Goal: Task Accomplishment & Management: Use online tool/utility

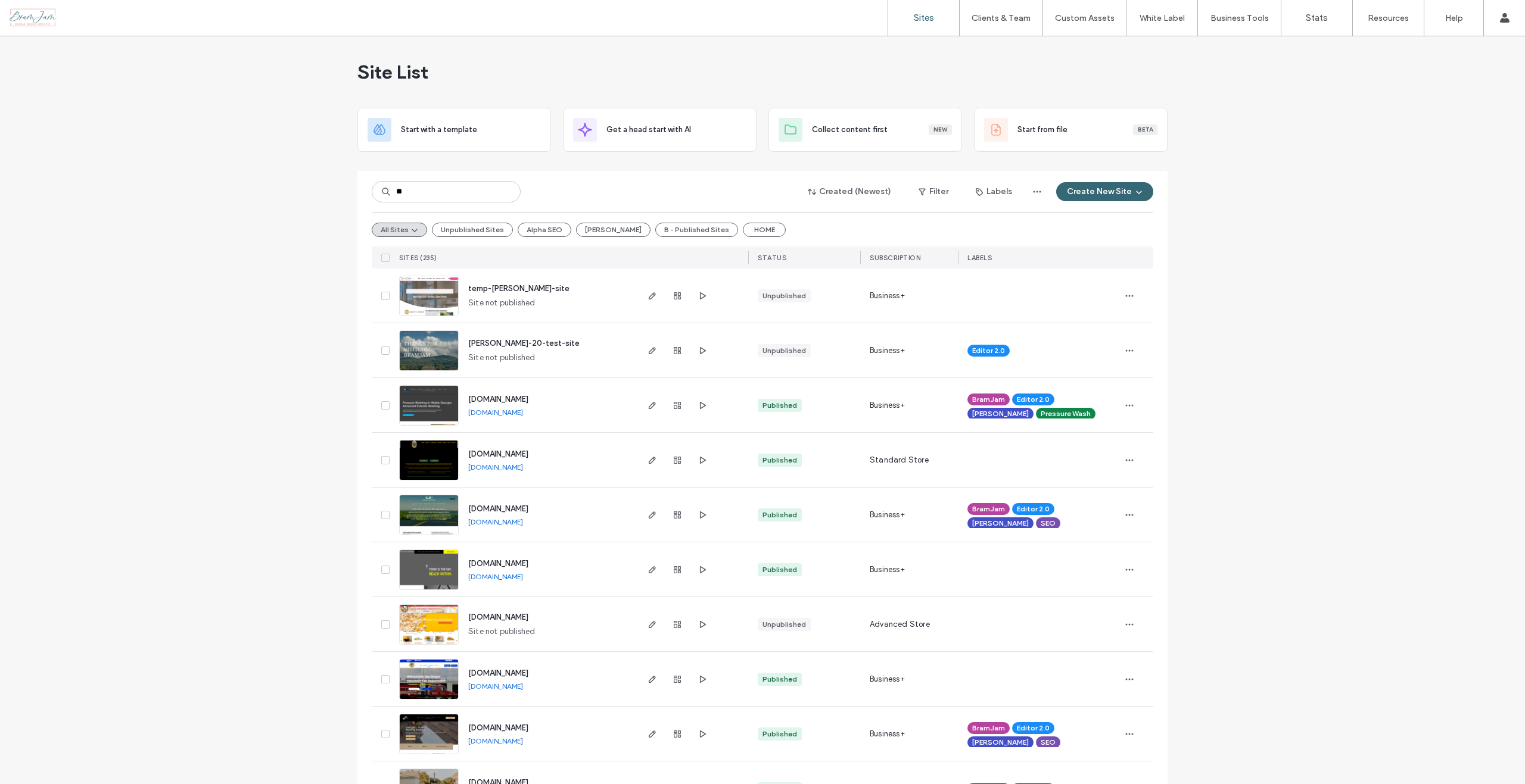
type input "**"
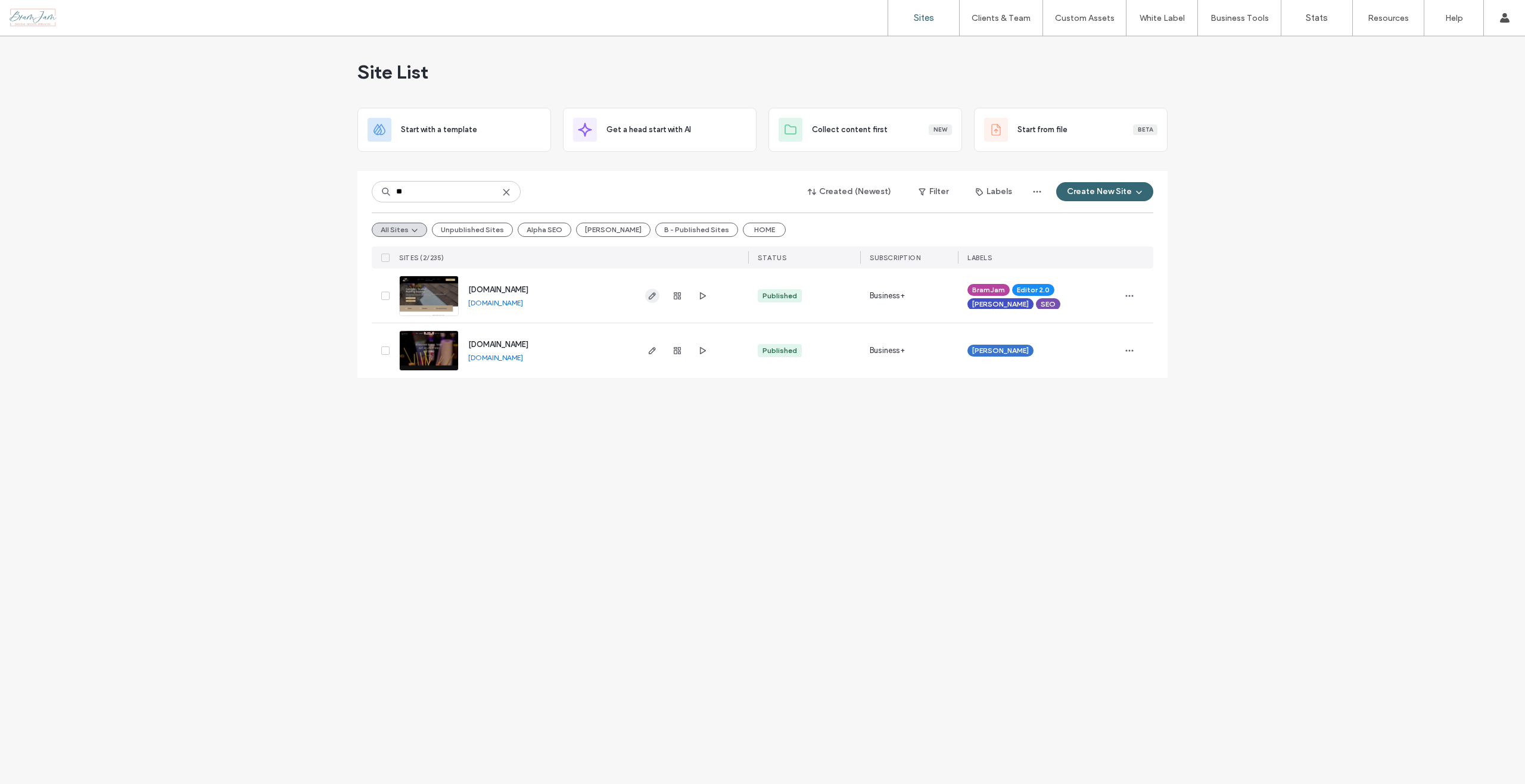
click at [654, 297] on icon "button" at bounding box center [652, 296] width 10 height 10
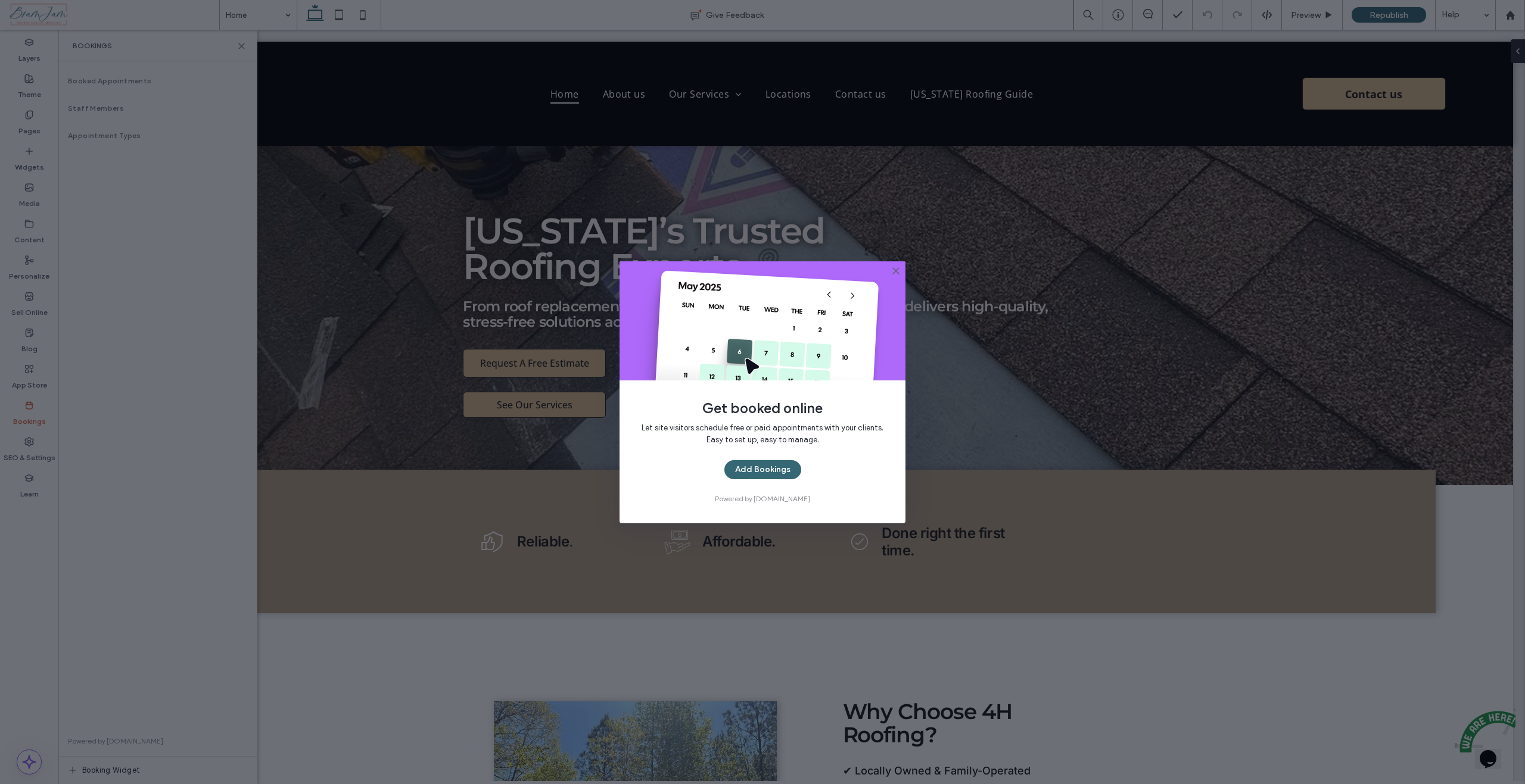
click at [893, 269] on icon at bounding box center [896, 271] width 10 height 10
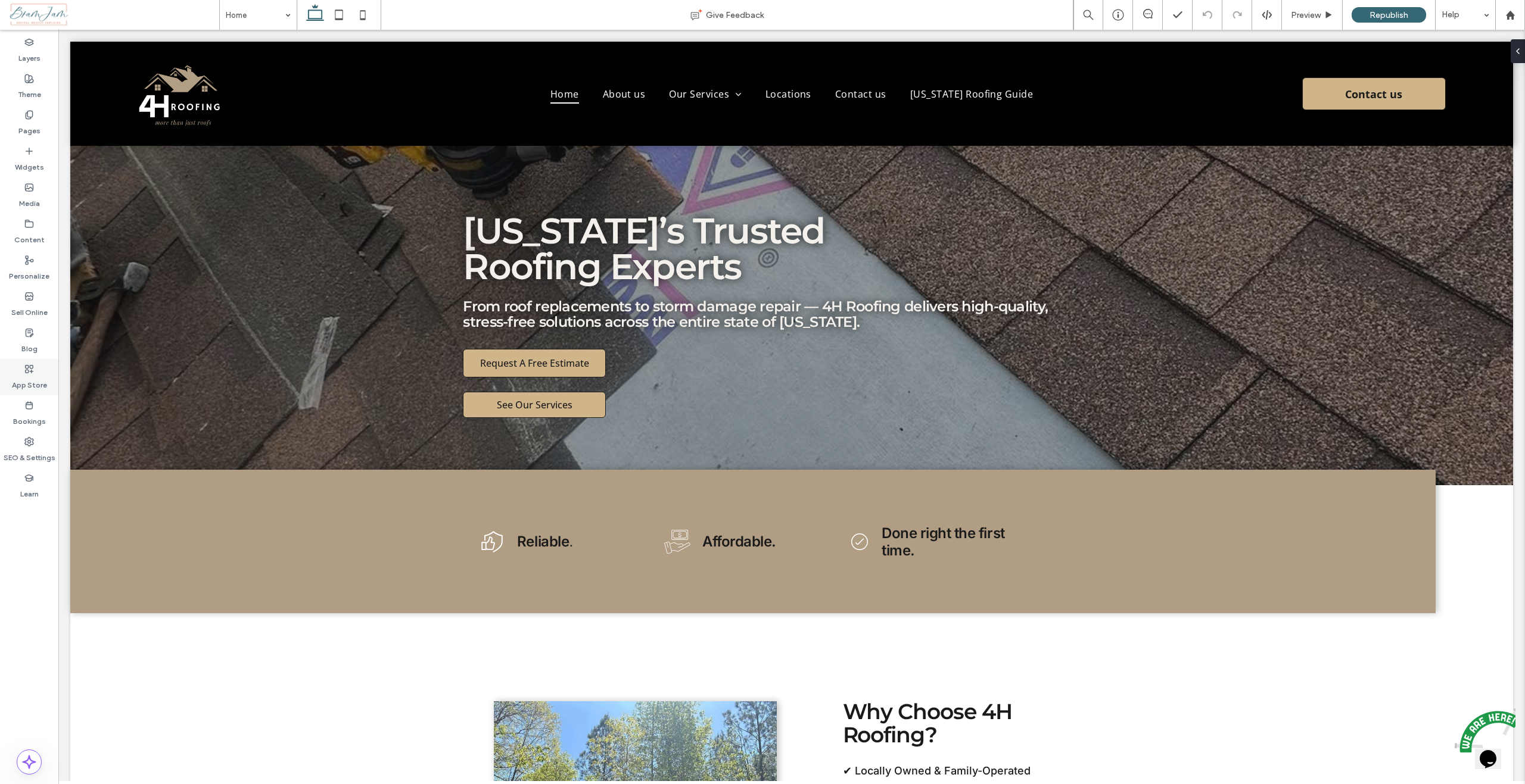
click at [22, 373] on div "App Store" at bounding box center [29, 377] width 58 height 36
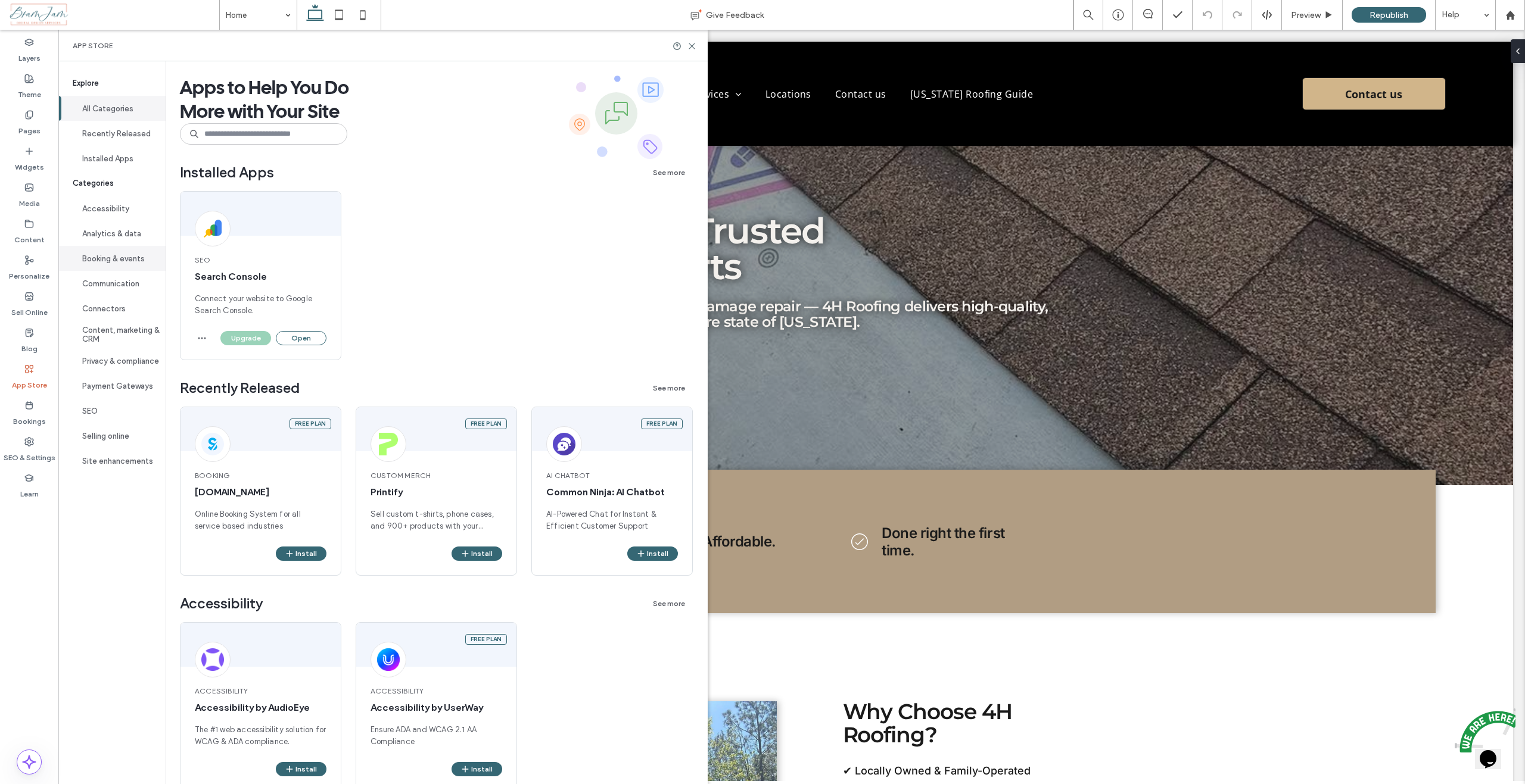
click at [101, 259] on button "Booking & events" at bounding box center [111, 258] width 107 height 25
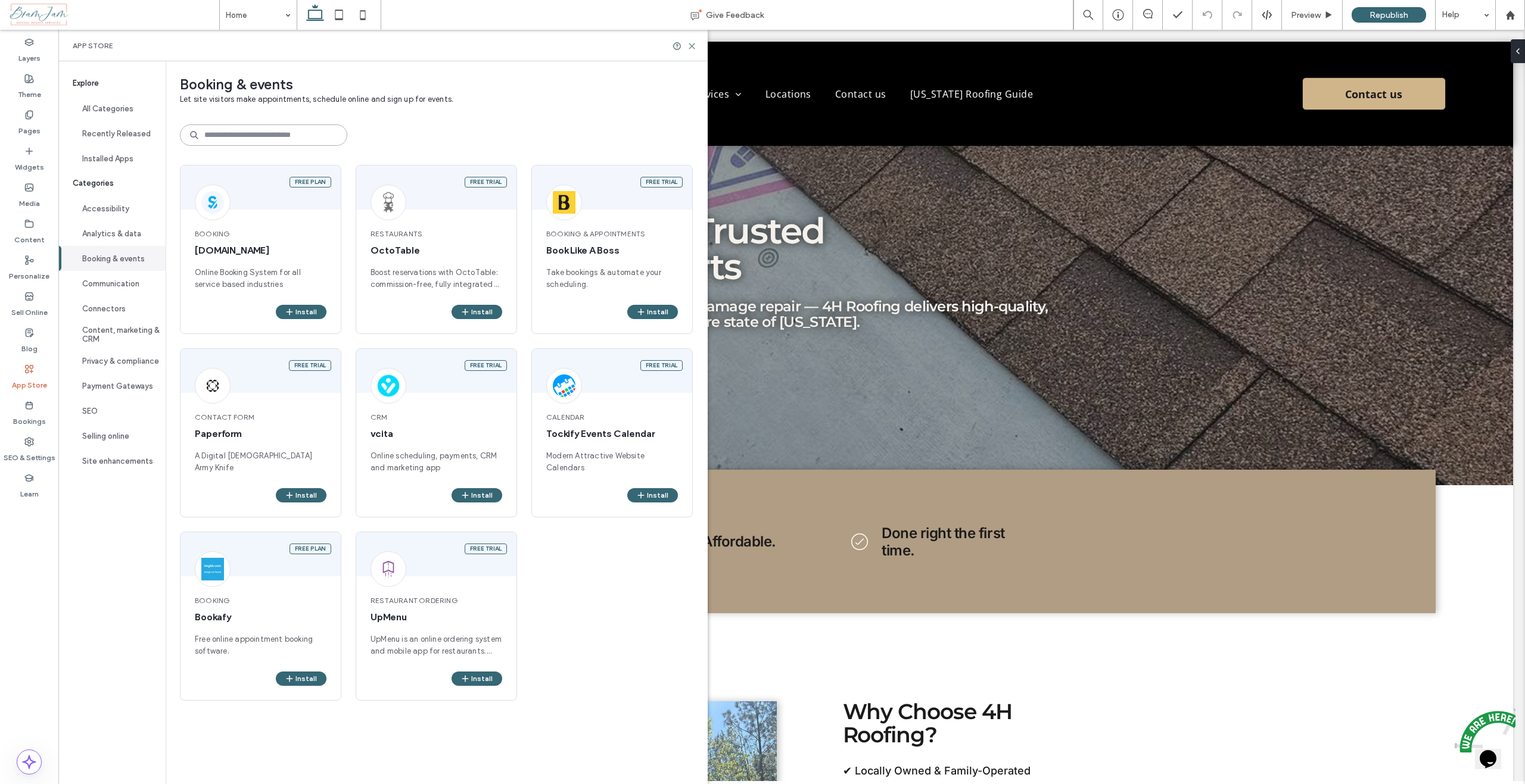
click at [224, 136] on input at bounding box center [263, 135] width 167 height 22
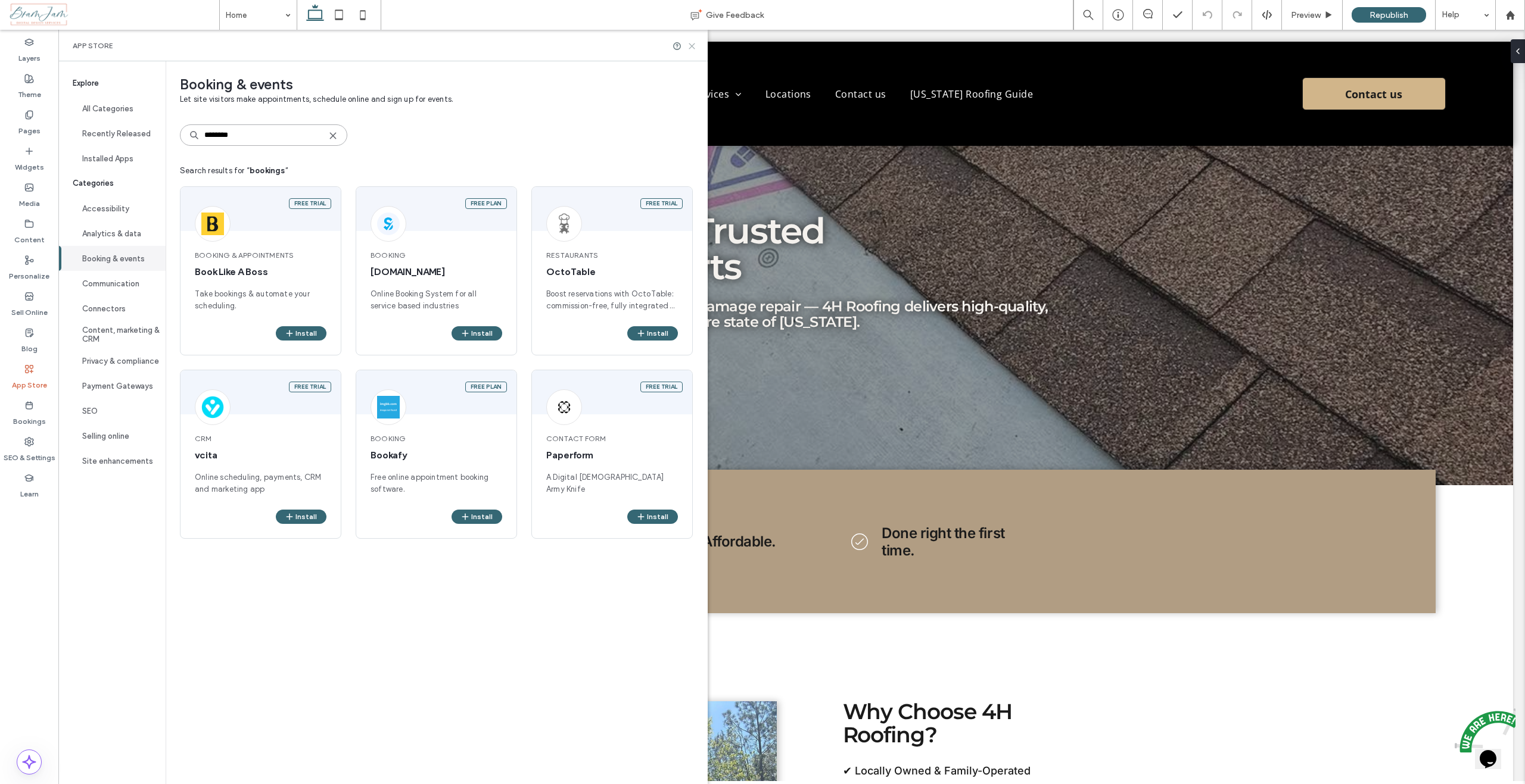
type input "********"
click at [693, 46] on icon at bounding box center [691, 46] width 9 height 9
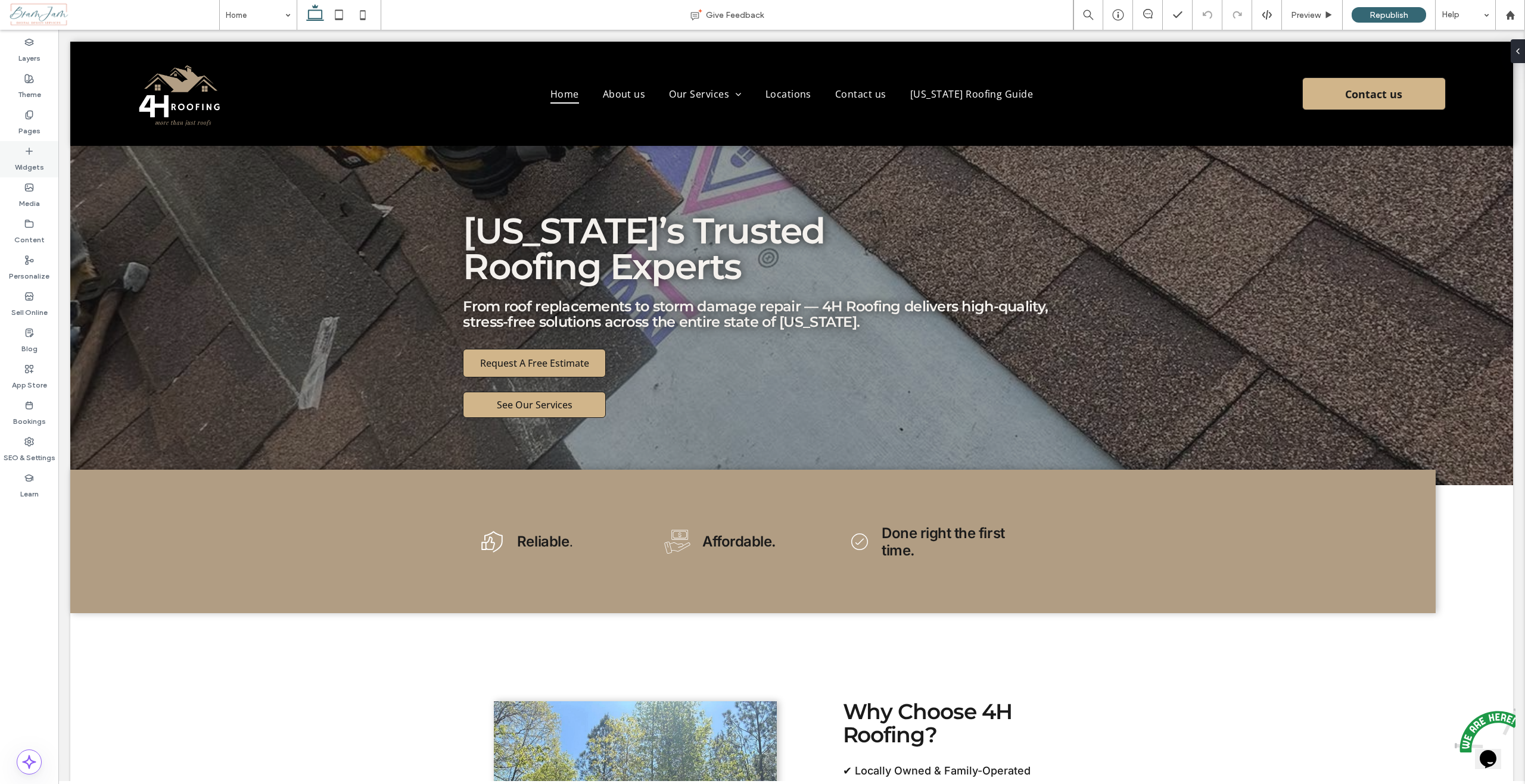
click at [19, 155] on div "Widgets" at bounding box center [29, 159] width 58 height 36
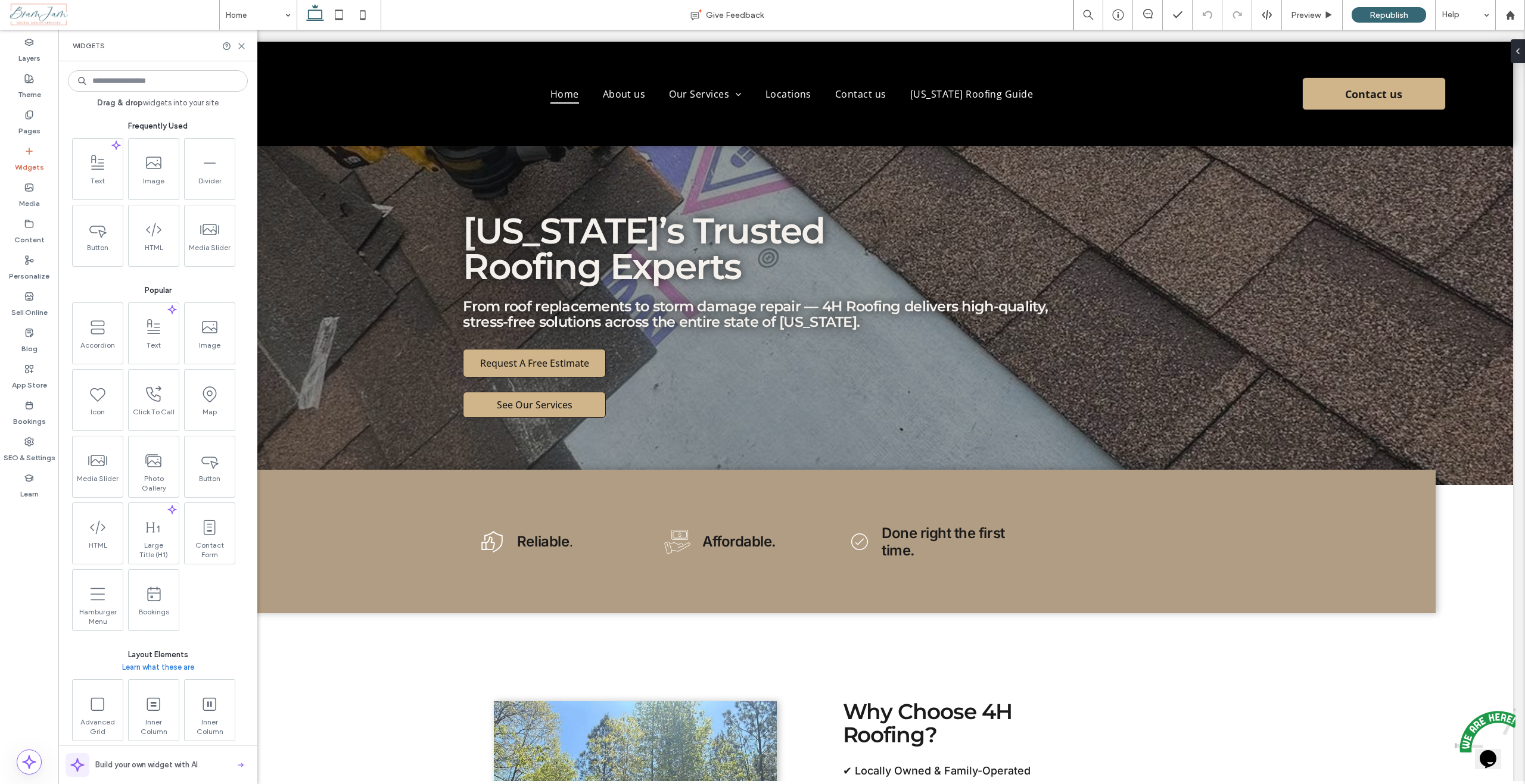
click at [145, 82] on input at bounding box center [157, 81] width 180 height 22
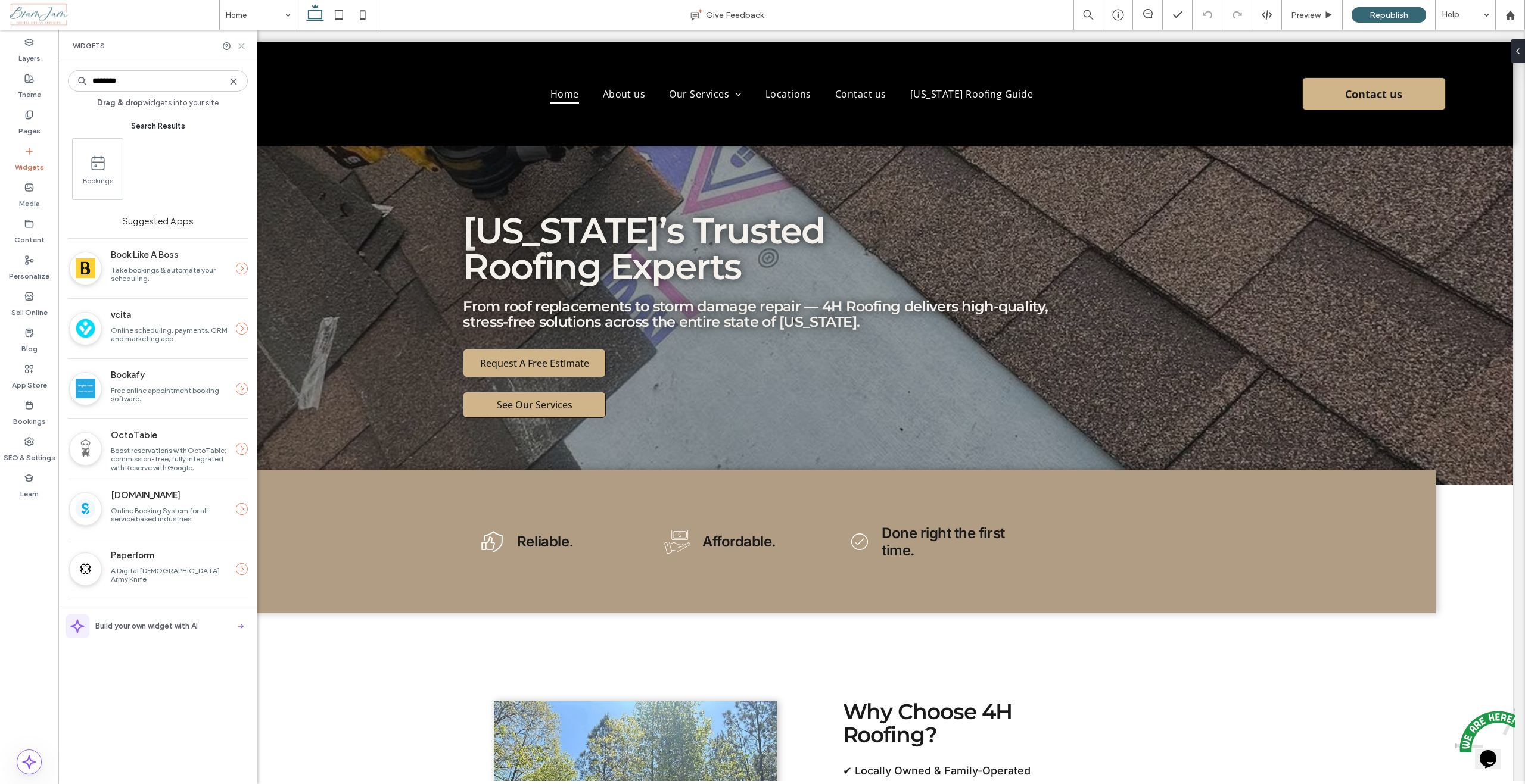
type input "********"
click at [244, 50] on icon at bounding box center [241, 46] width 9 height 9
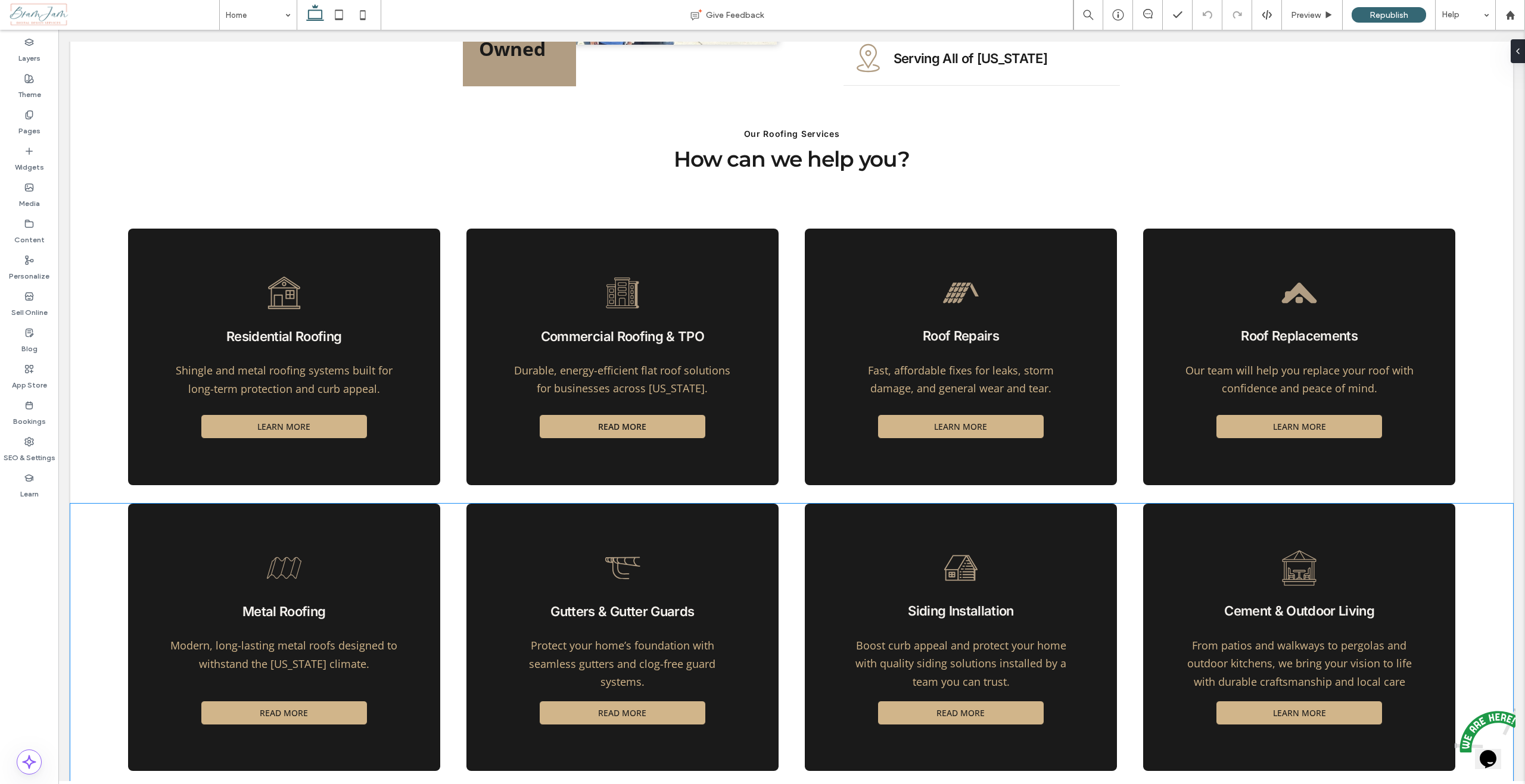
scroll to position [953, 0]
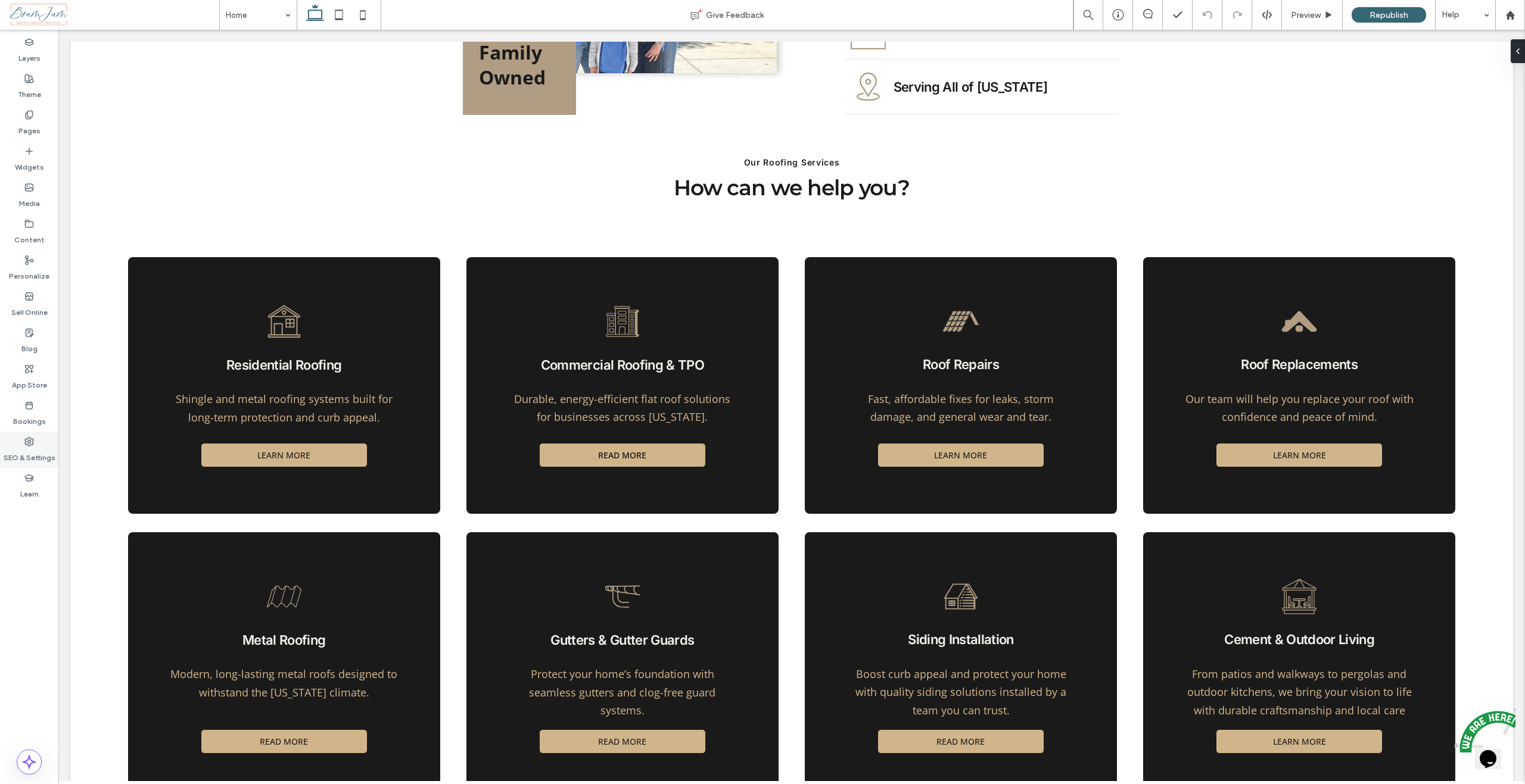
click at [19, 448] on label "SEO & Settings" at bounding box center [29, 455] width 52 height 17
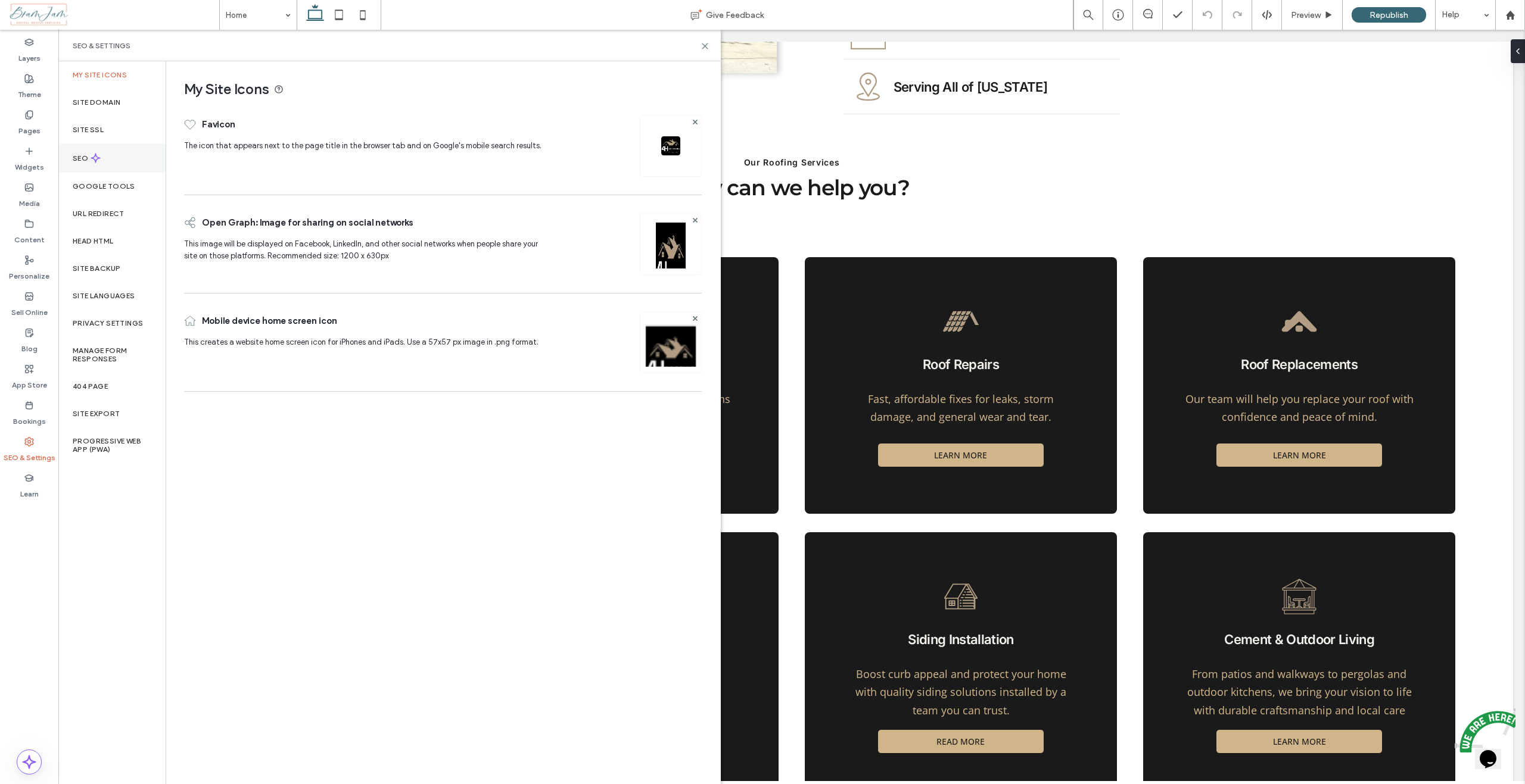
click at [87, 150] on div "SEO" at bounding box center [111, 158] width 107 height 29
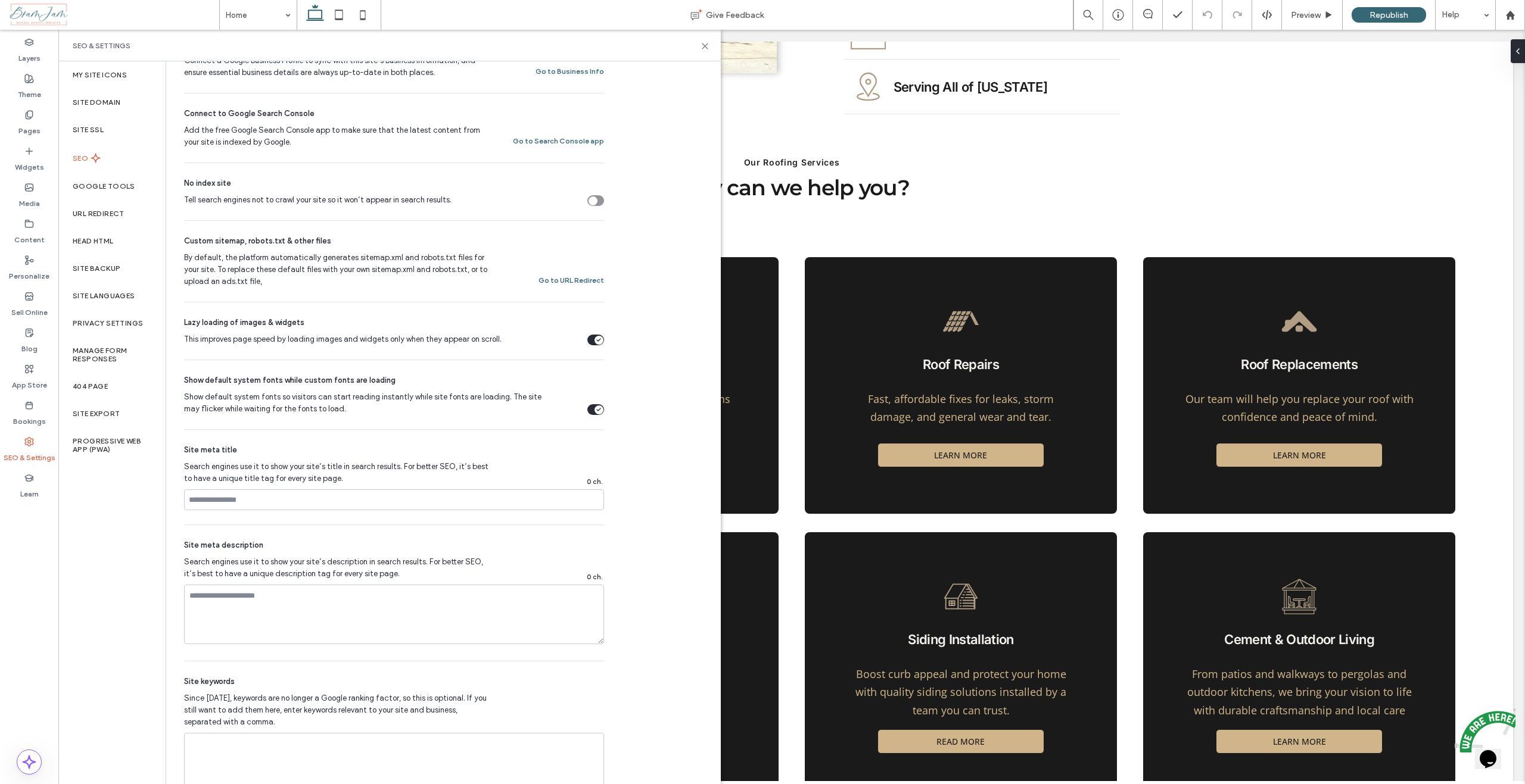
scroll to position [390, 0]
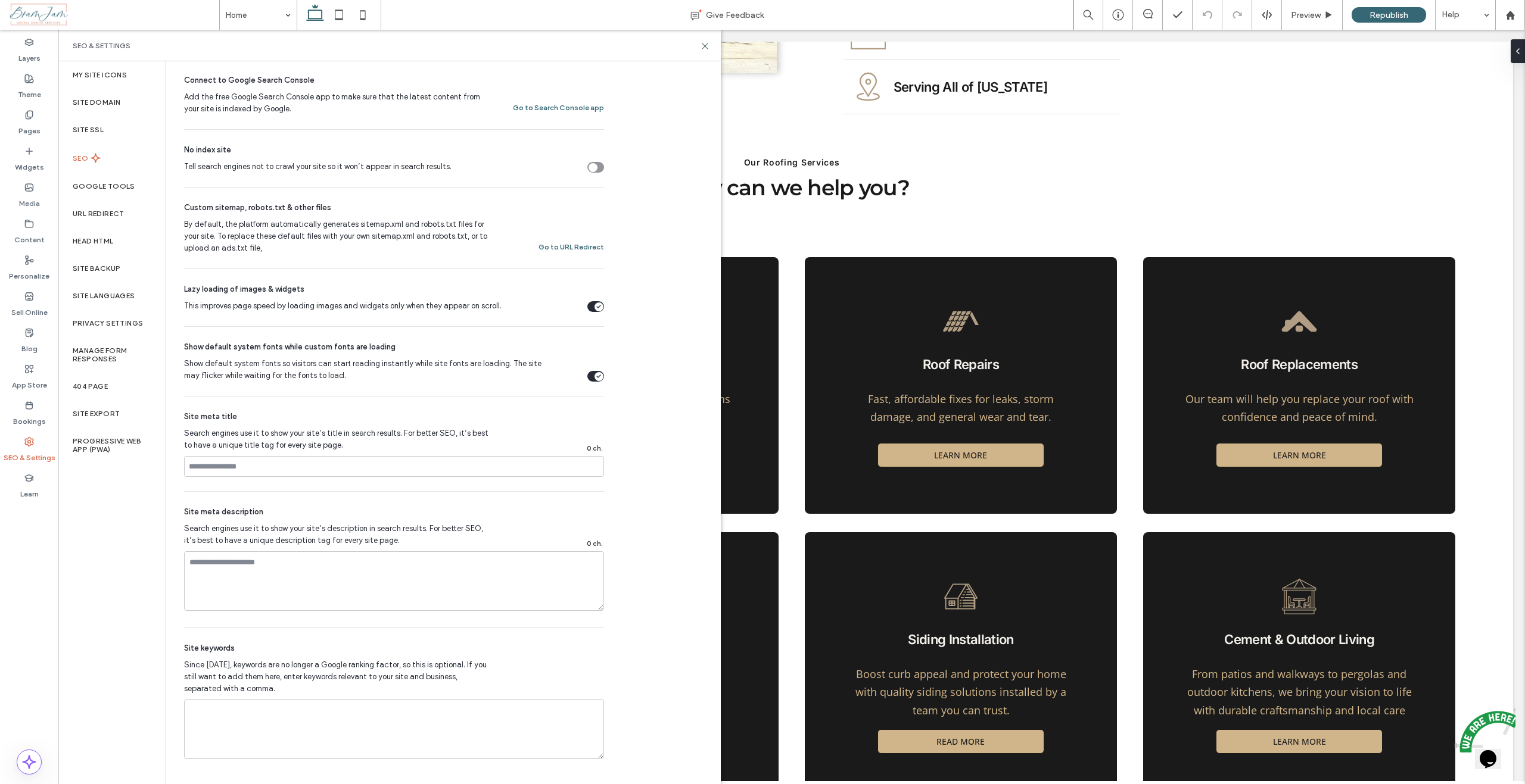
click at [272, 206] on span "Custom sitemap, robots.txt & other files" at bounding box center [257, 207] width 147 height 12
click at [573, 249] on button "Go to URL Redirect" at bounding box center [570, 247] width 65 height 15
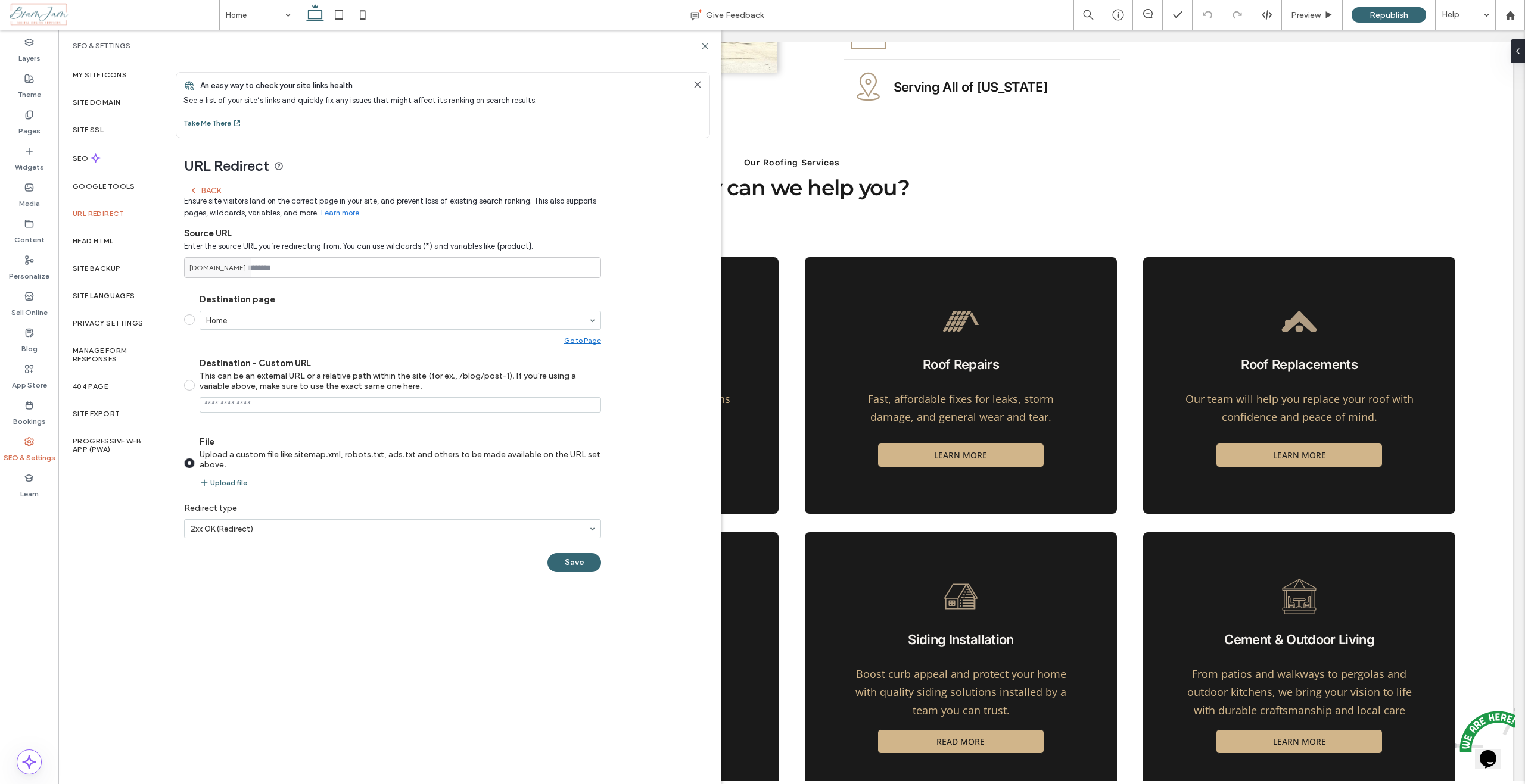
click at [207, 190] on div "Back" at bounding box center [205, 190] width 32 height 10
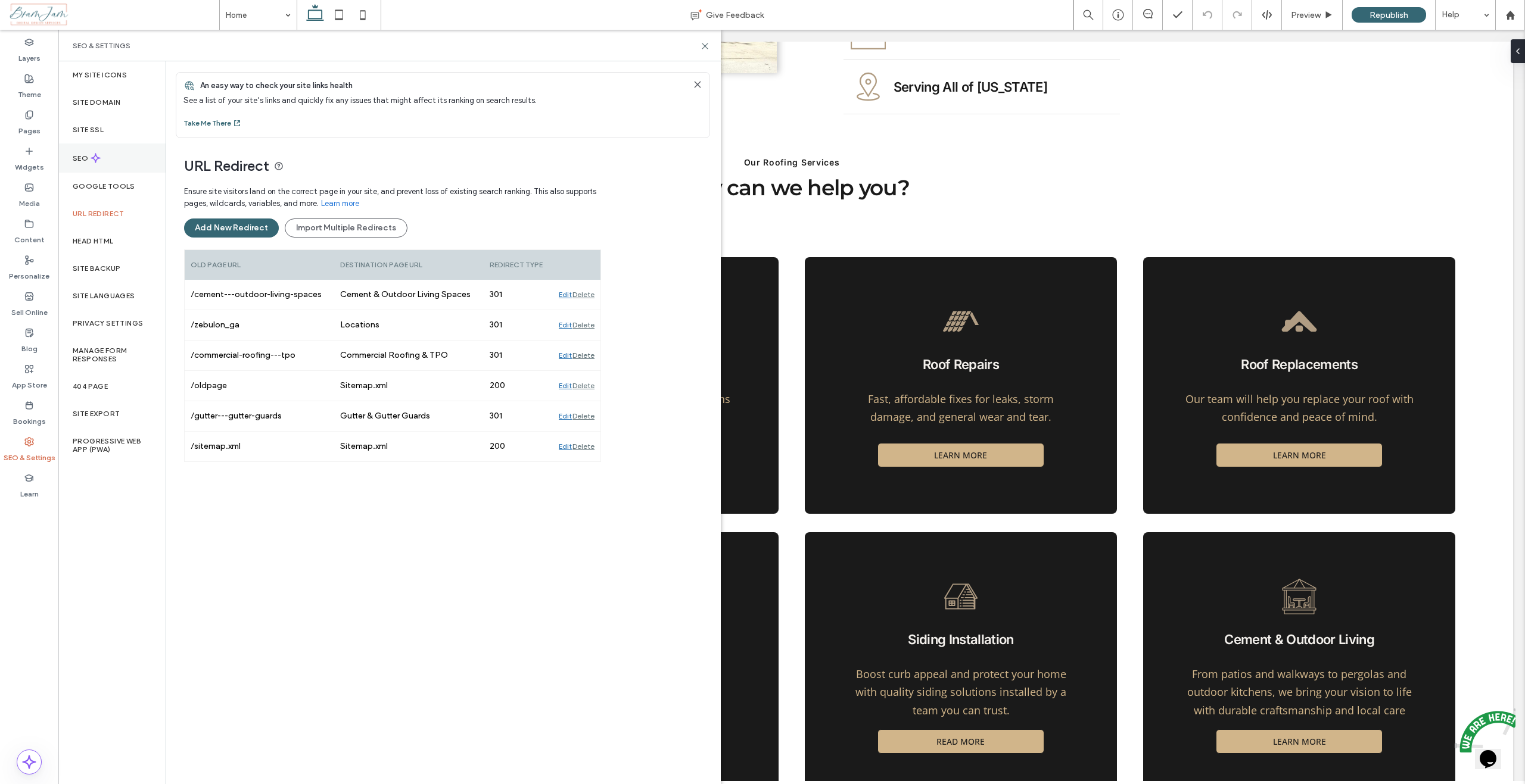
click at [81, 148] on div "SEO" at bounding box center [111, 158] width 107 height 29
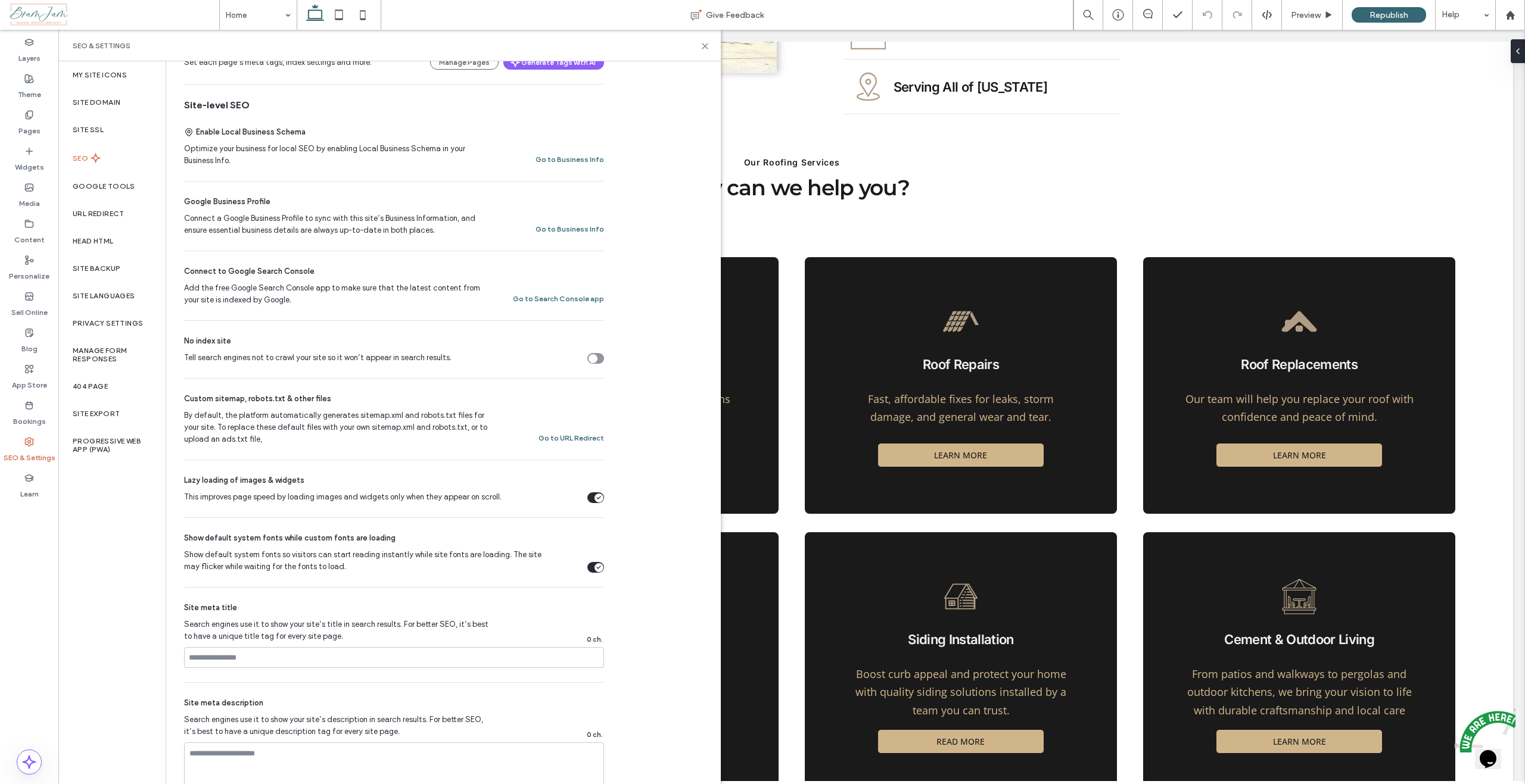
scroll to position [238, 0]
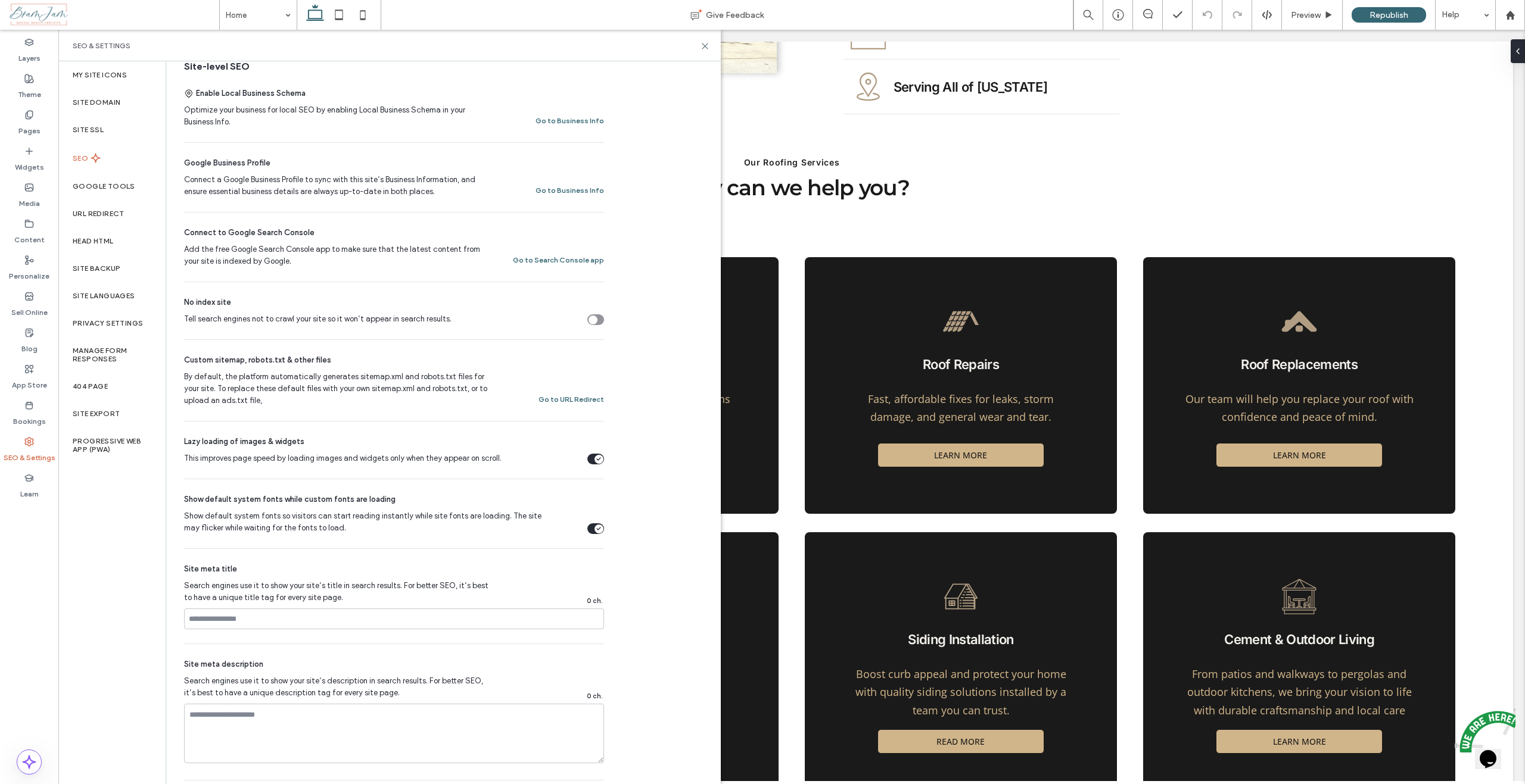
click at [215, 361] on span "Custom sitemap, robots.txt & other files" at bounding box center [257, 360] width 147 height 12
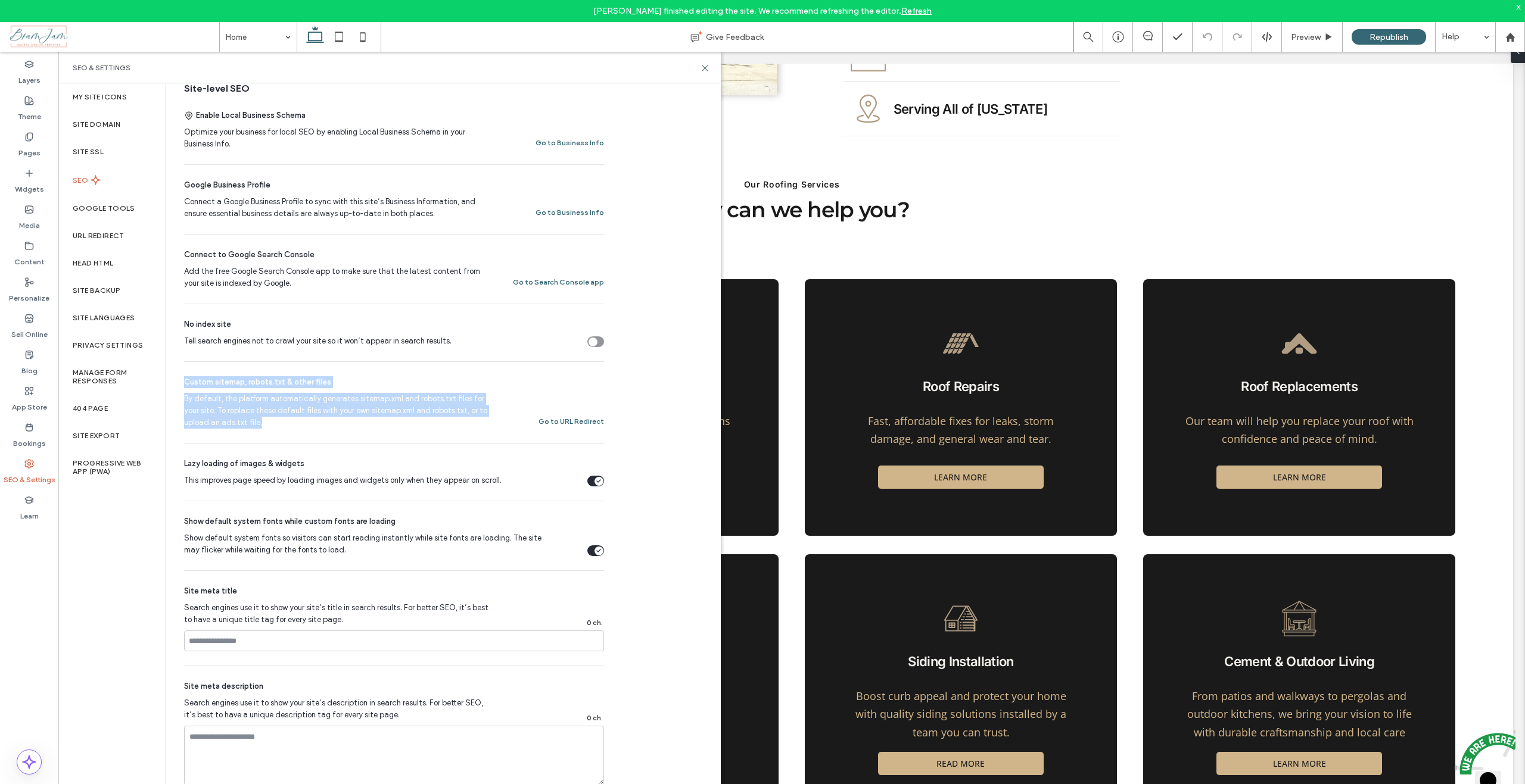
drag, startPoint x: 186, startPoint y: 380, endPoint x: 463, endPoint y: 429, distance: 281.3
click at [463, 429] on div "Custom sitemap, robots.txt & other files By default, the platform automatically…" at bounding box center [394, 402] width 420 height 81
copy div "Custom sitemap, robots.txt & other files By default, the platform automatically…"
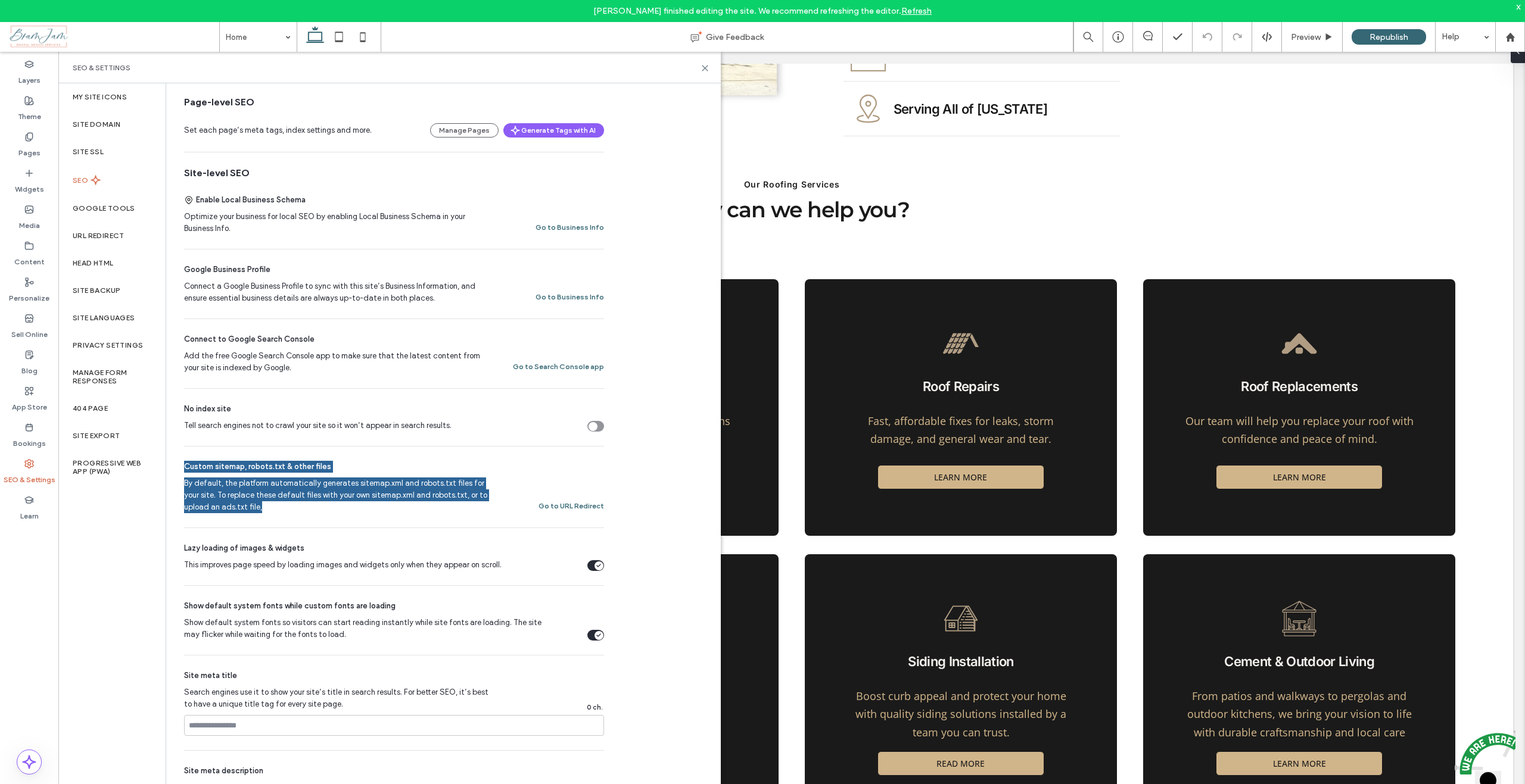
scroll to position [152, 0]
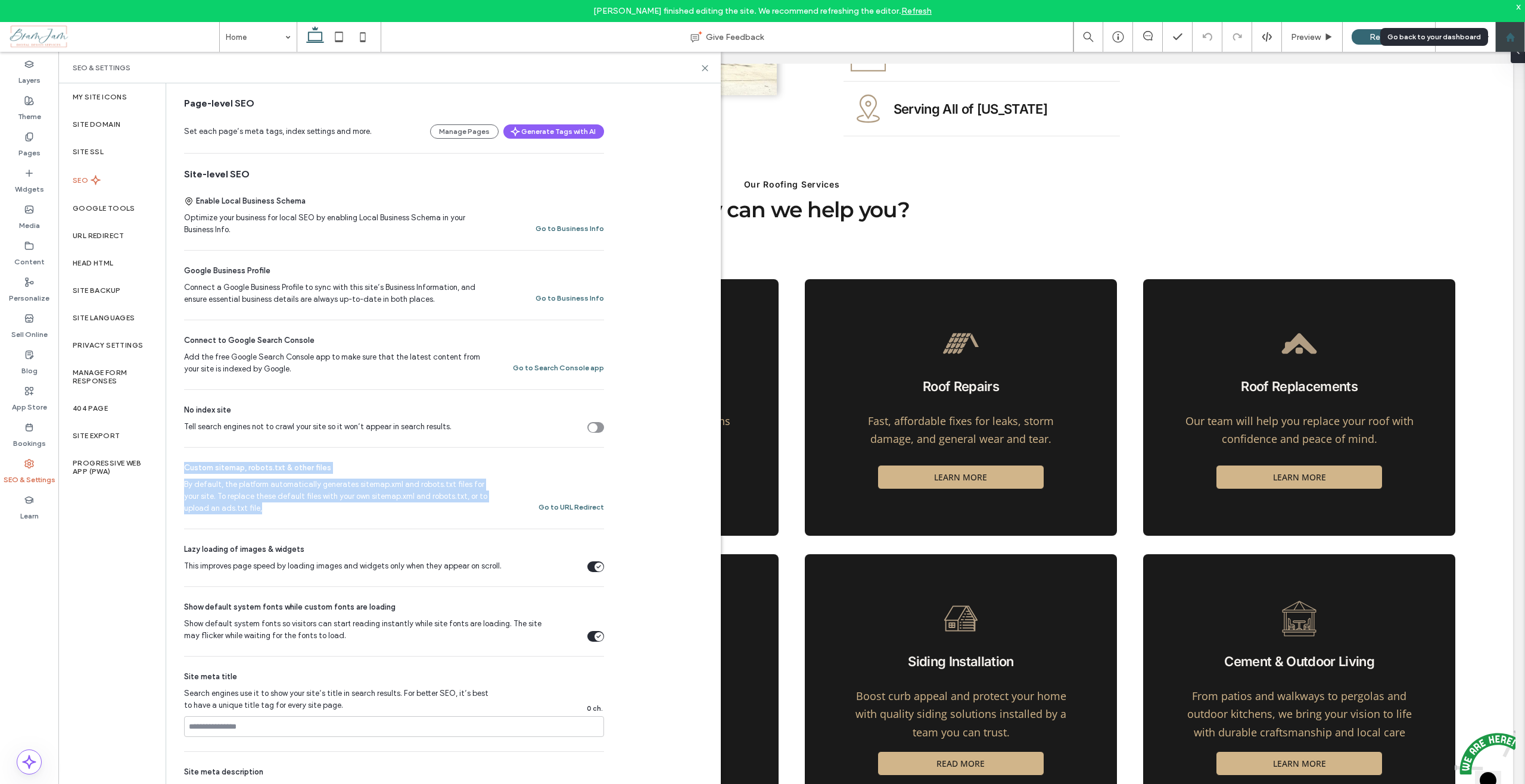
click at [1507, 40] on use at bounding box center [1509, 36] width 9 height 9
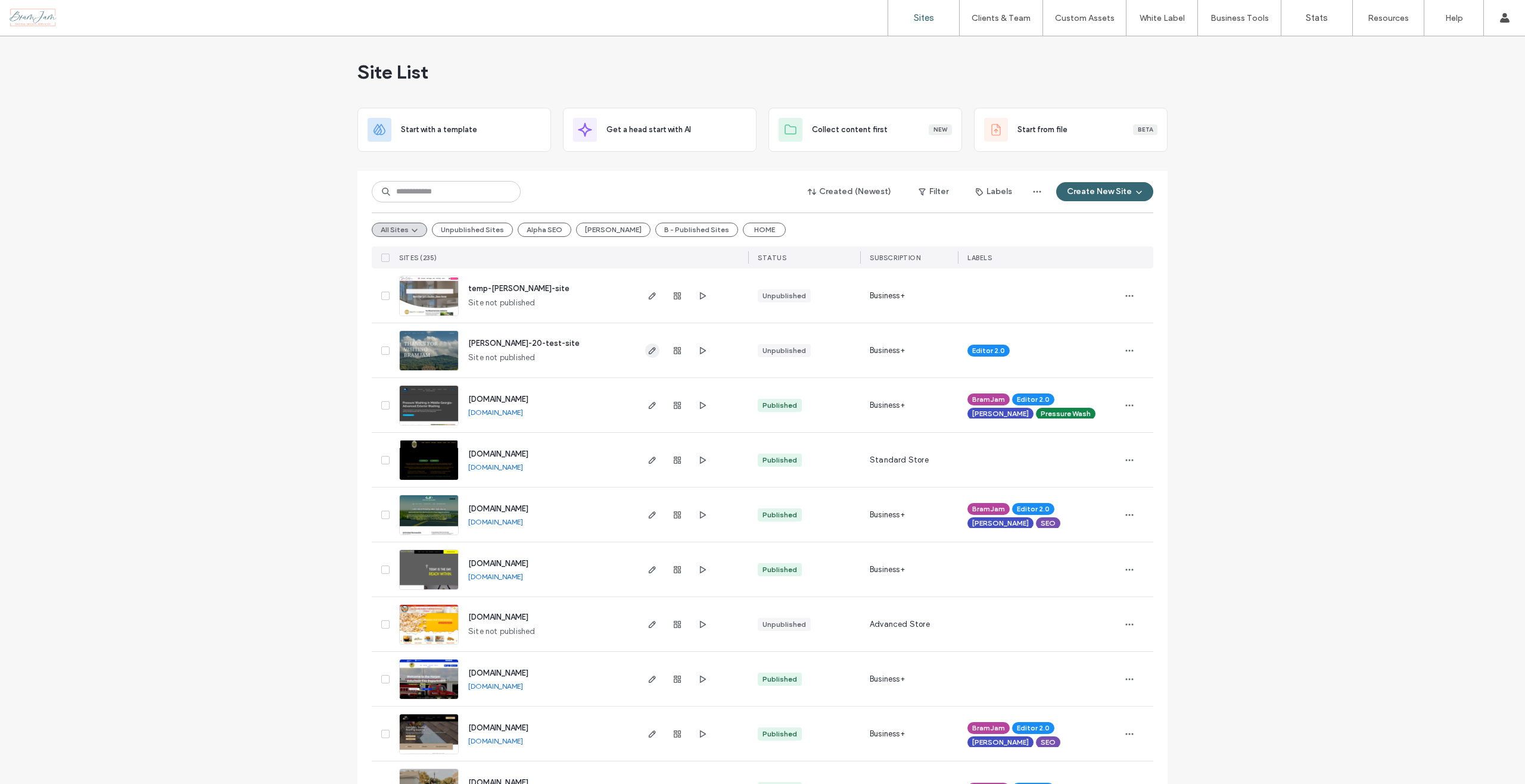
click at [648, 352] on icon "button" at bounding box center [652, 351] width 10 height 10
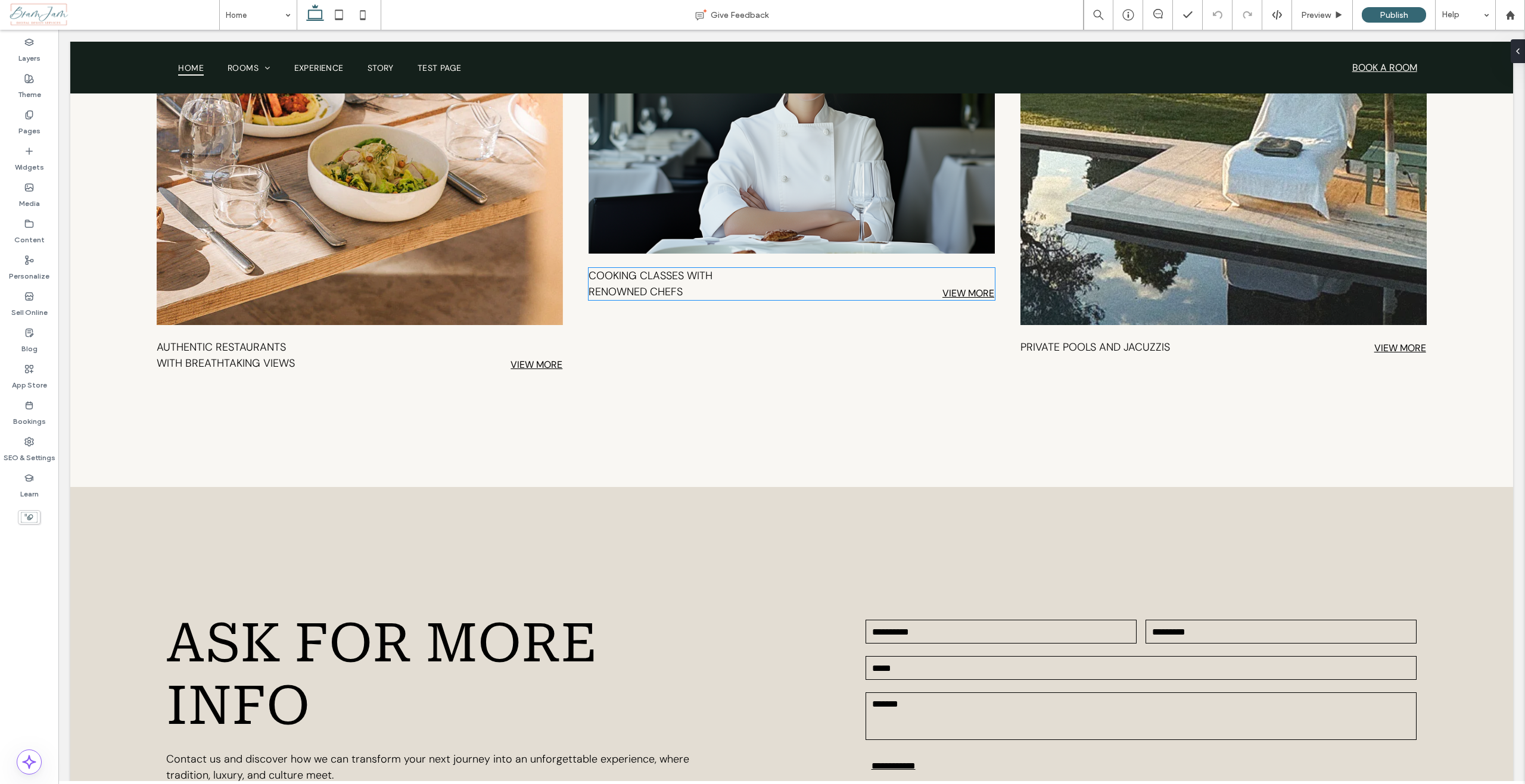
scroll to position [3572, 0]
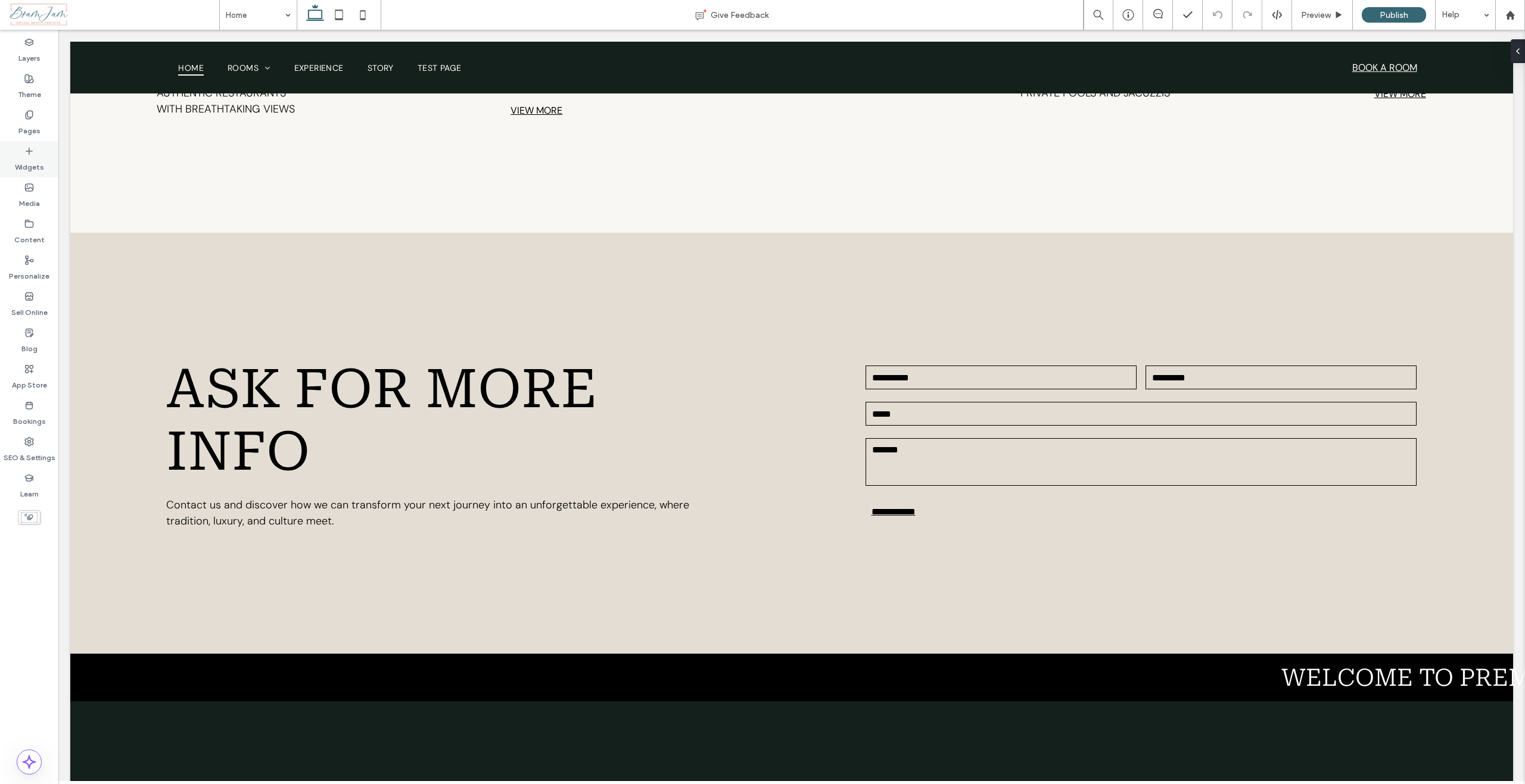
click at [26, 156] on icon at bounding box center [29, 152] width 10 height 10
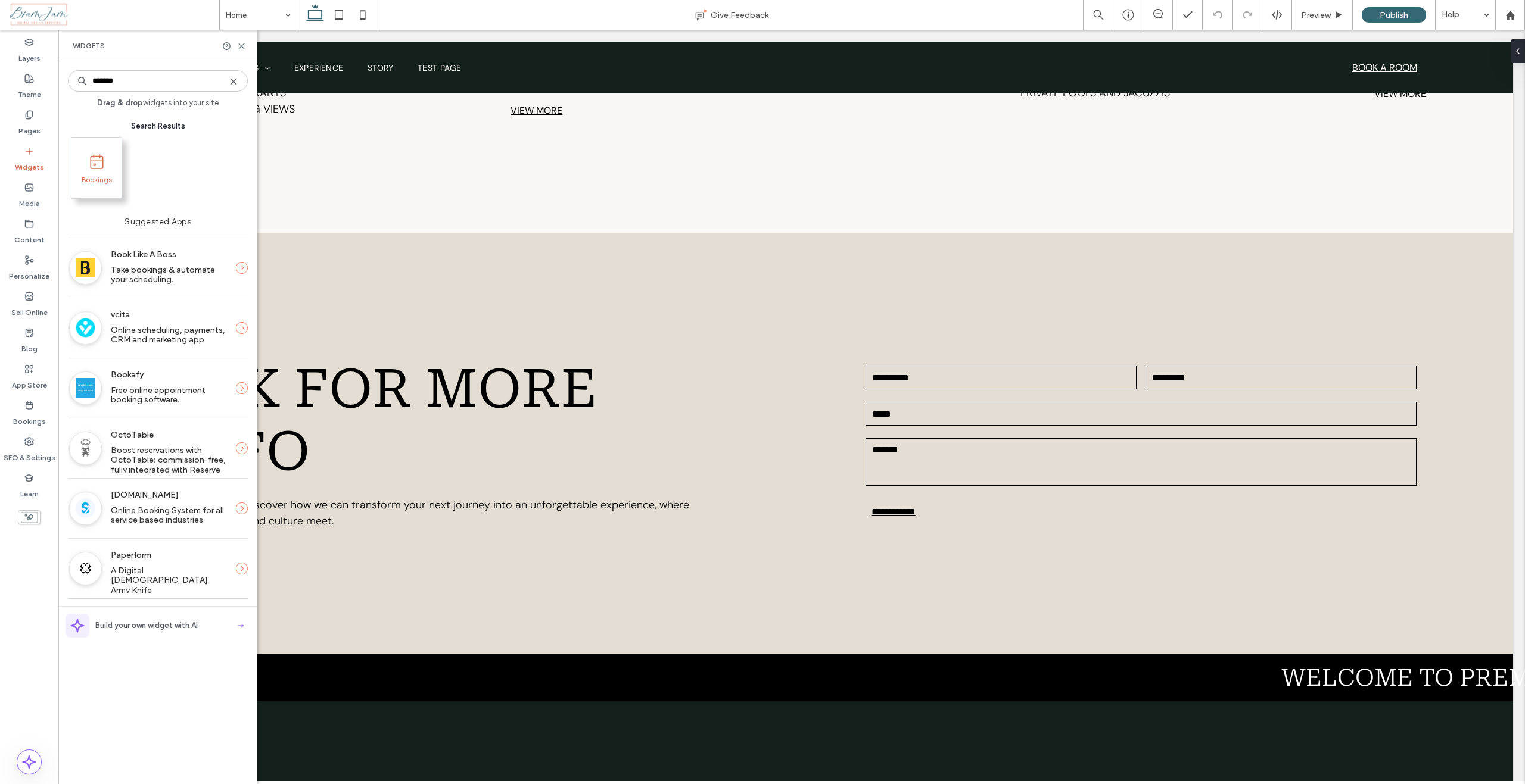
type input "*******"
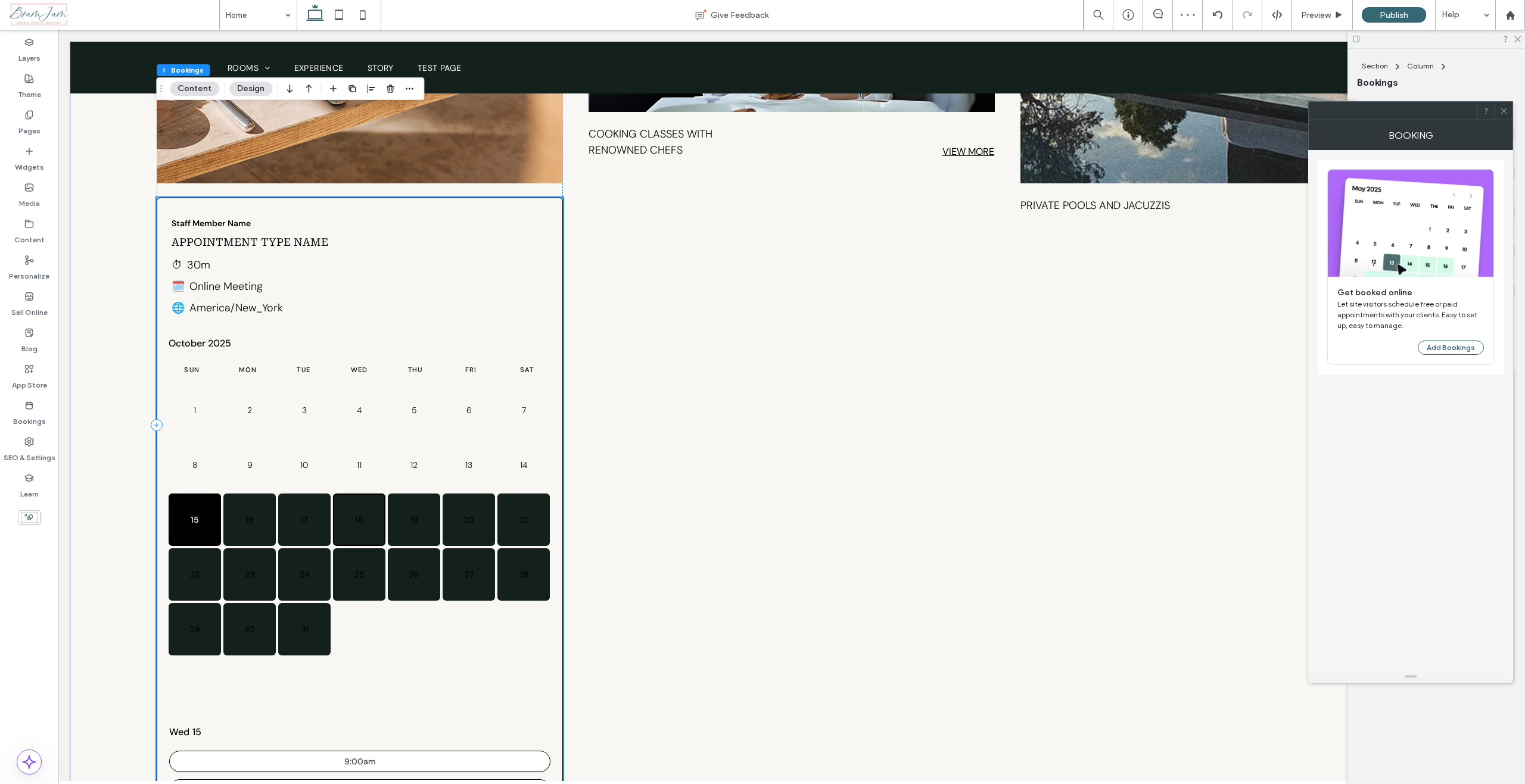
scroll to position [3506, 0]
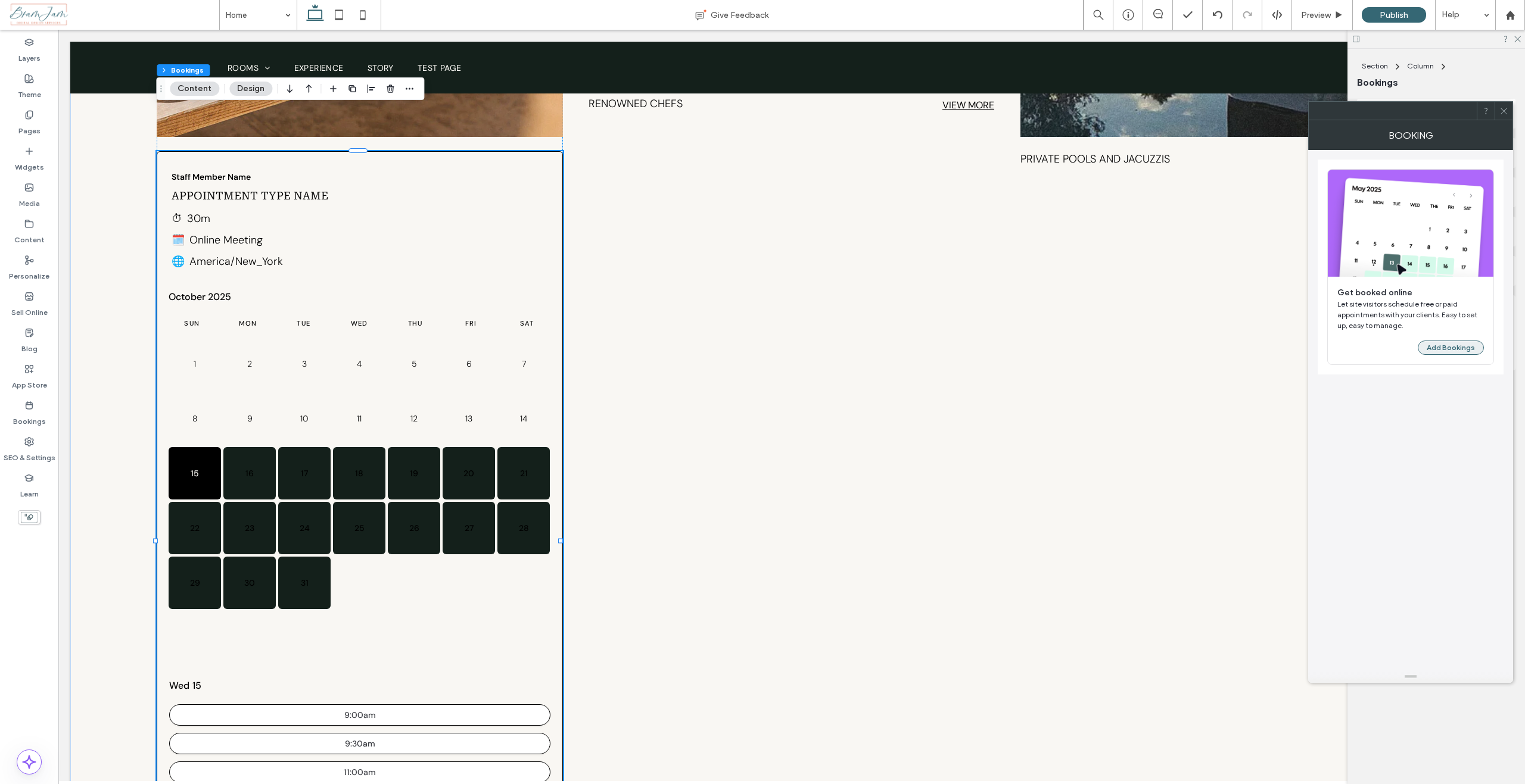
click at [1441, 350] on button "Add Bookings" at bounding box center [1451, 348] width 66 height 15
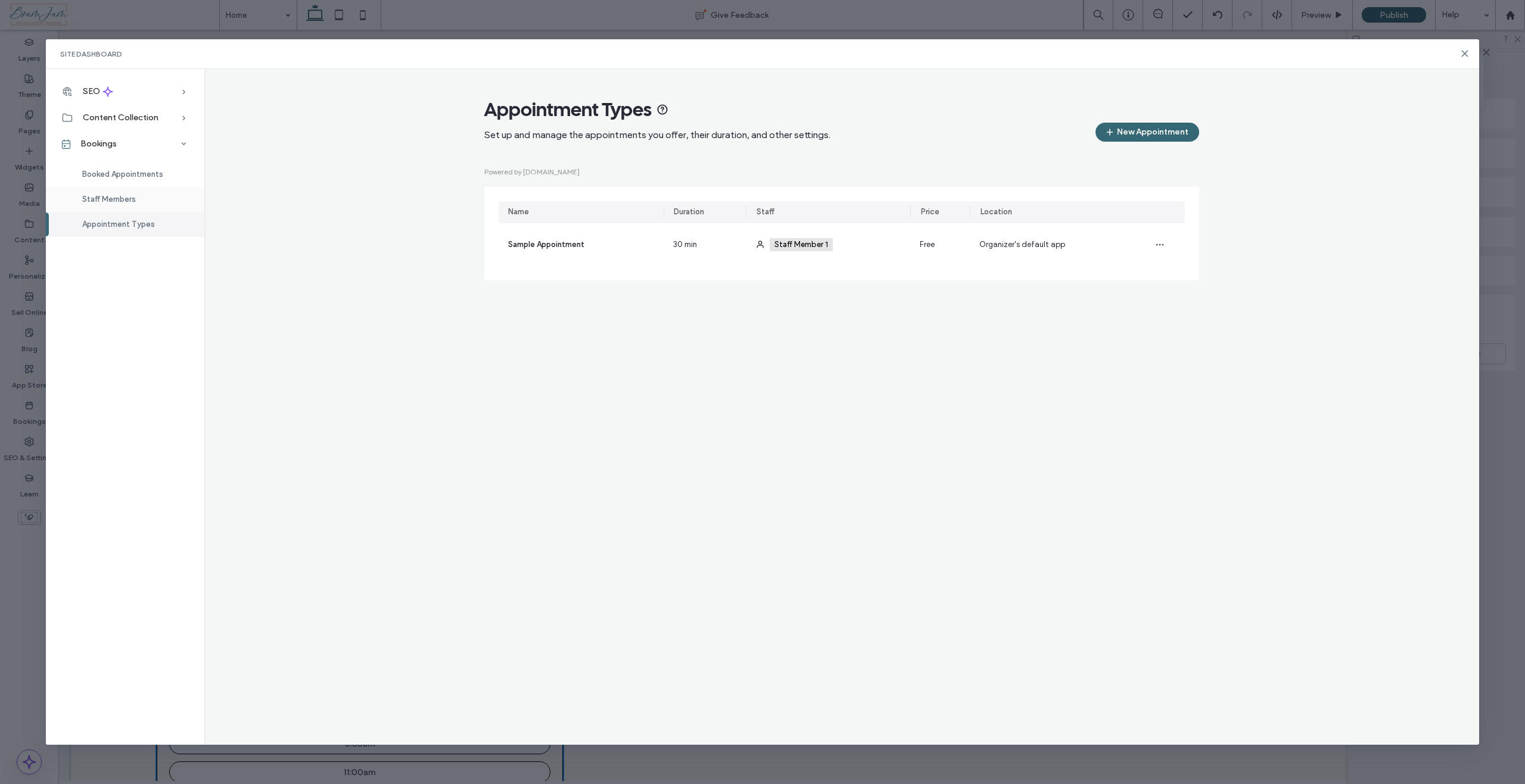
click at [108, 201] on span "Staff Members" at bounding box center [109, 198] width 53 height 9
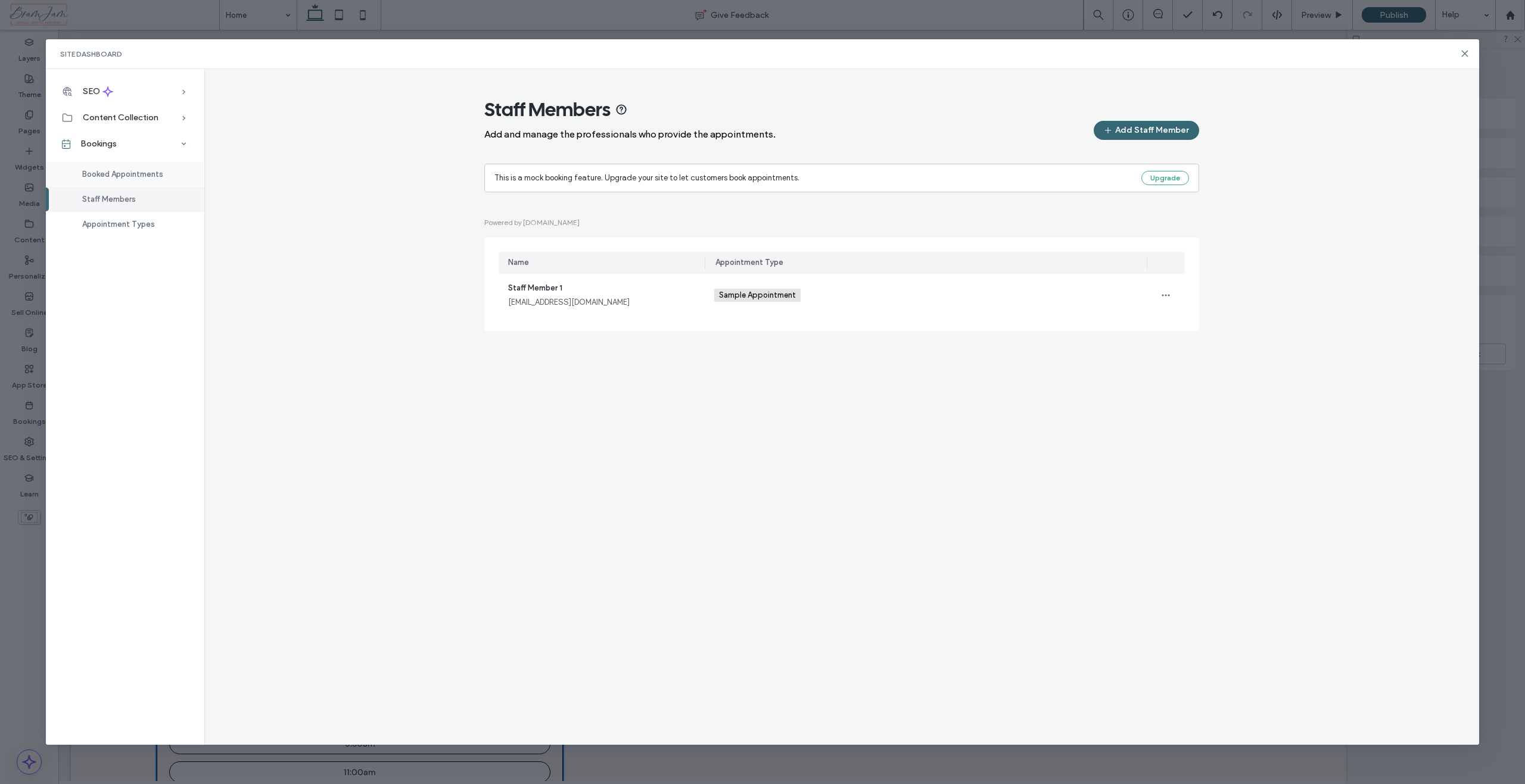
click at [107, 174] on span "Booked Appointments" at bounding box center [123, 173] width 81 height 9
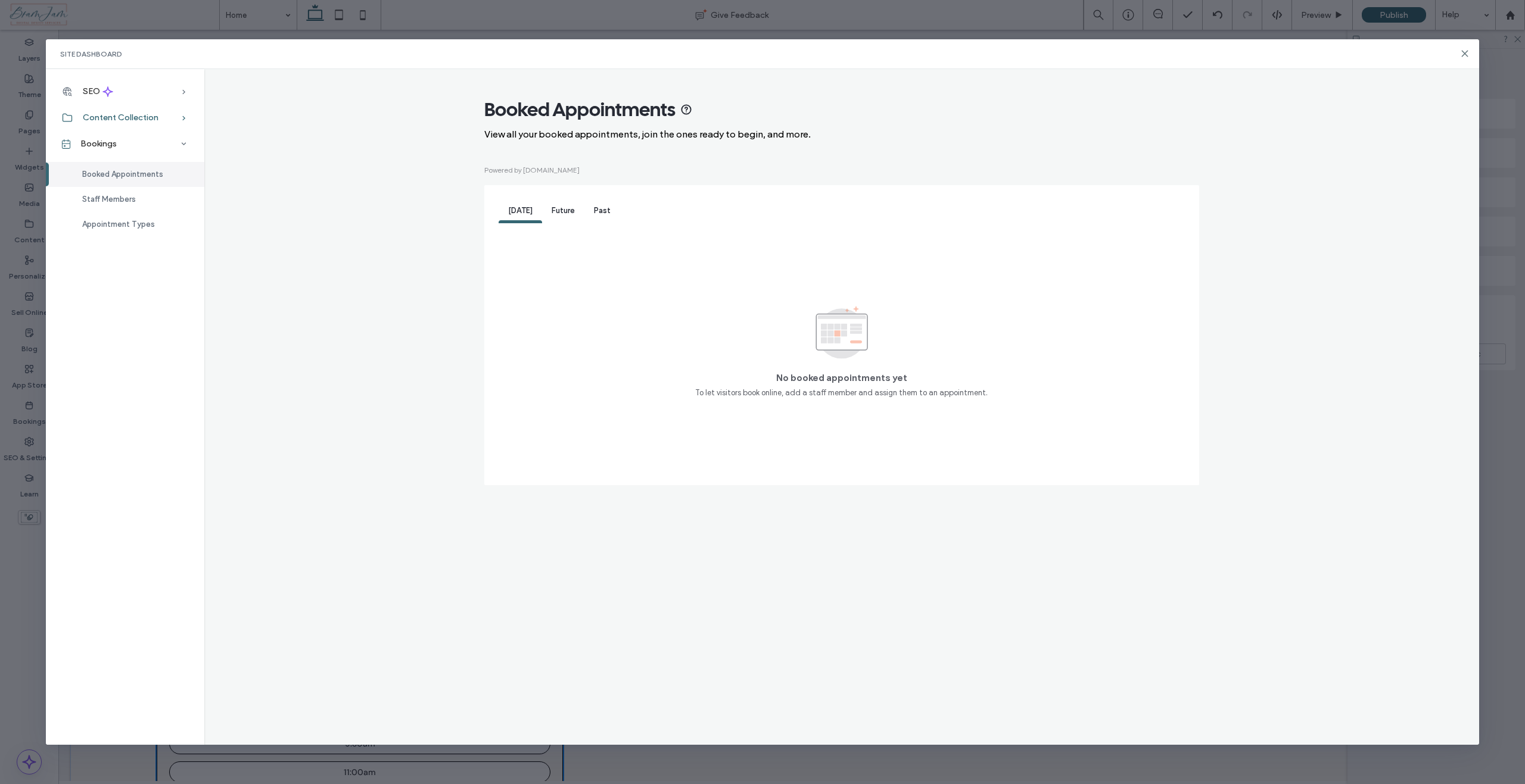
click at [117, 117] on span "Content Collection" at bounding box center [121, 118] width 76 height 10
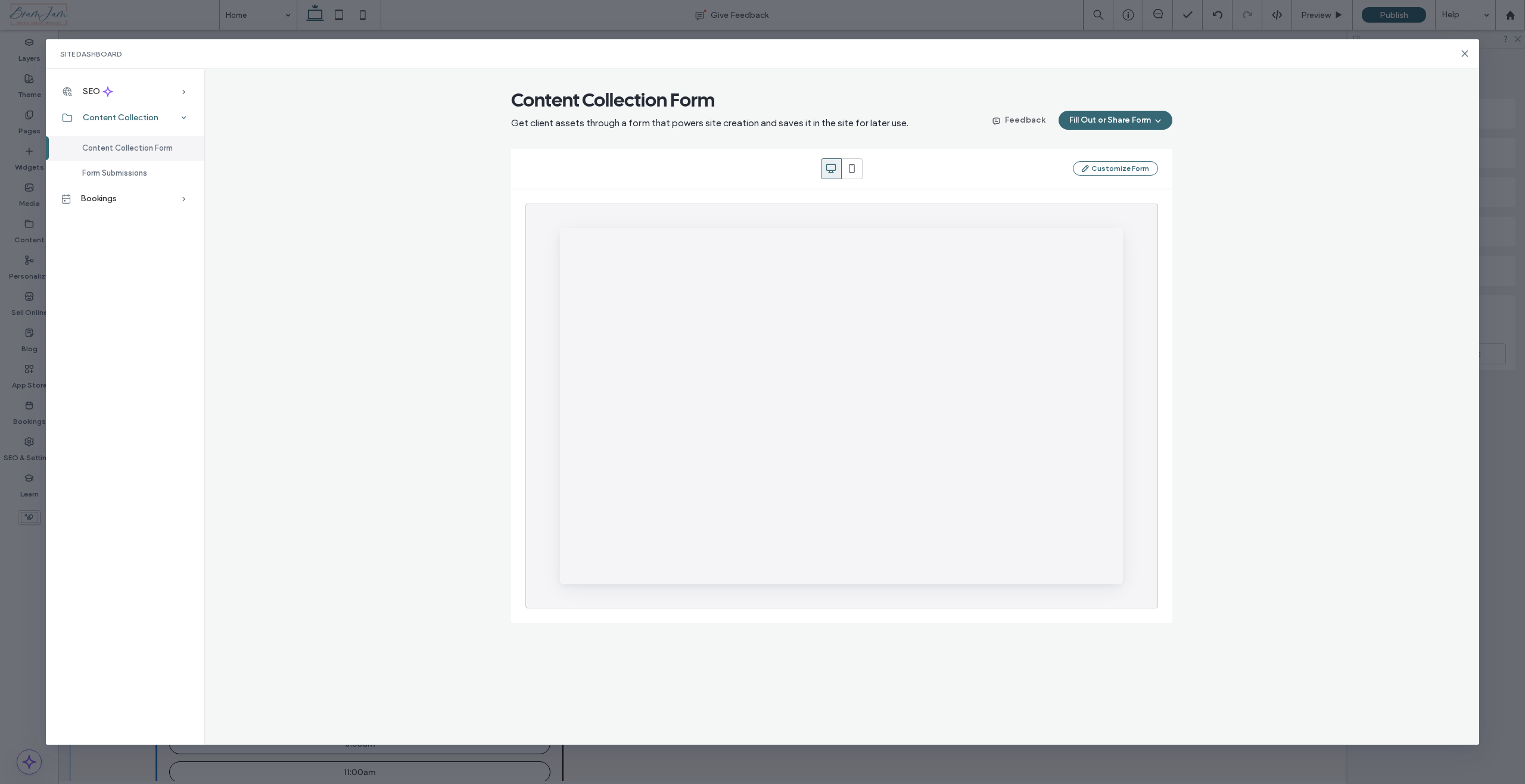
scroll to position [0, 0]
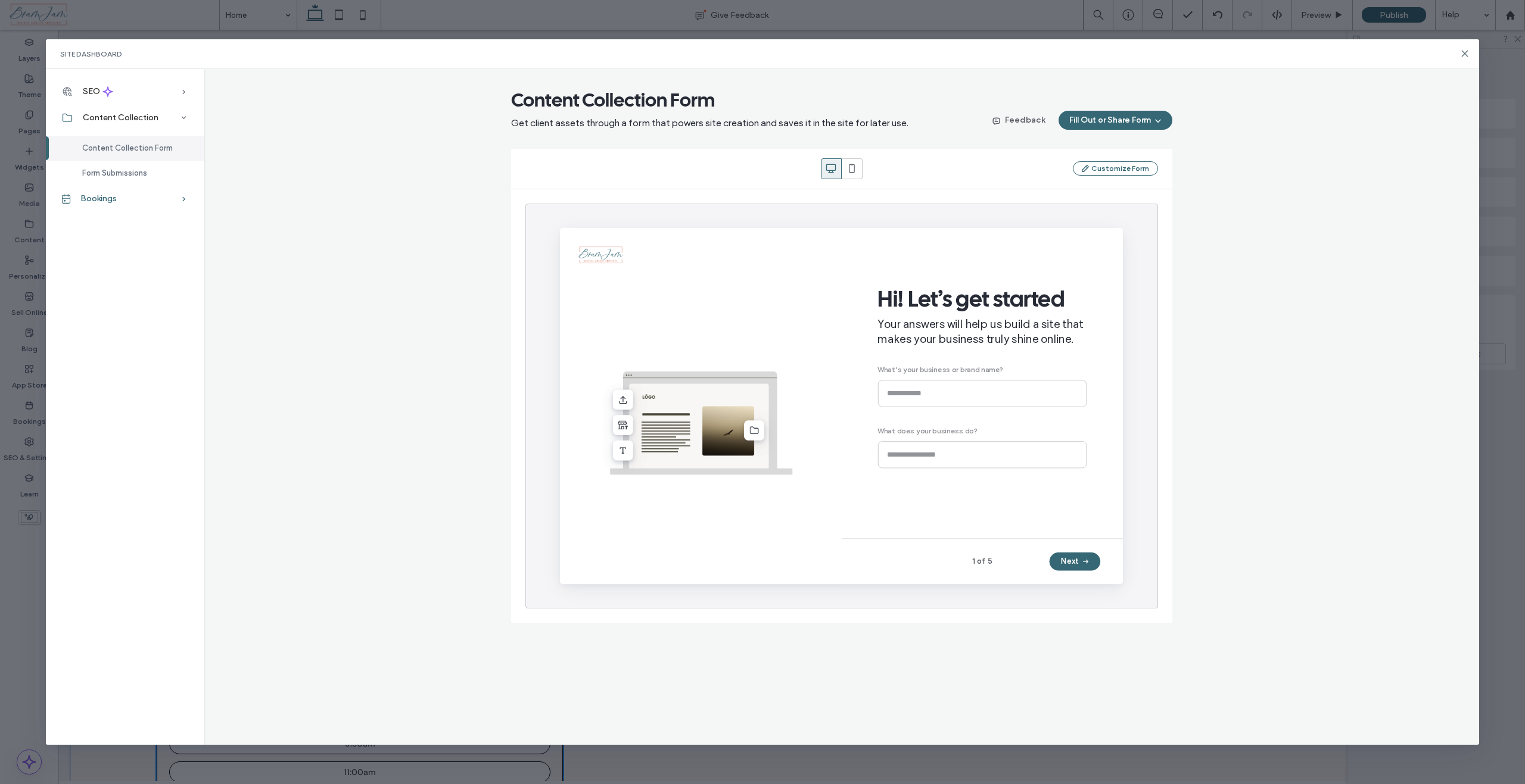
click at [107, 197] on span "Bookings" at bounding box center [98, 198] width 36 height 10
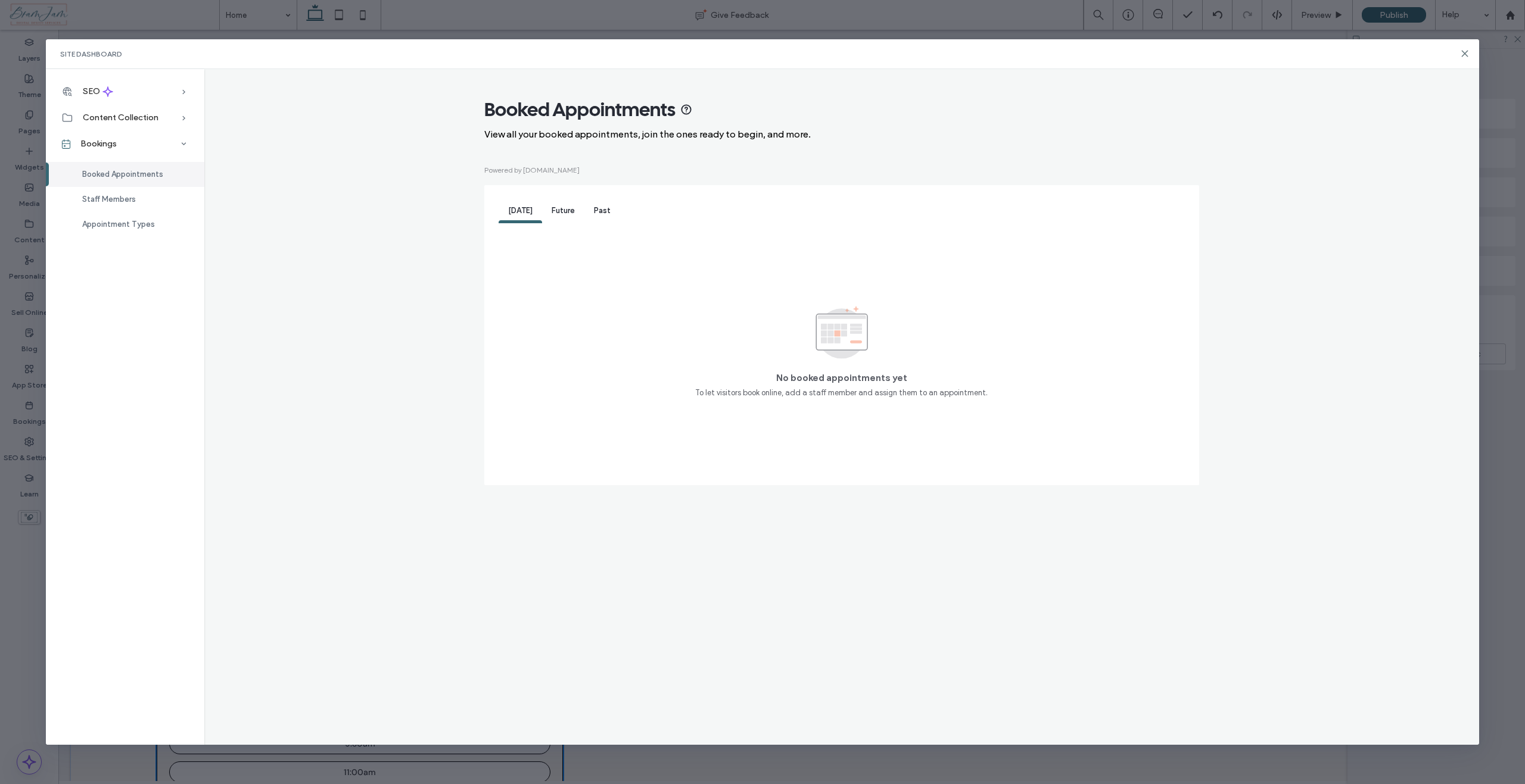
click at [563, 211] on span "Future" at bounding box center [563, 210] width 23 height 9
click at [585, 211] on div "Past" at bounding box center [602, 211] width 36 height 24
click at [1469, 56] on icon at bounding box center [1464, 54] width 10 height 10
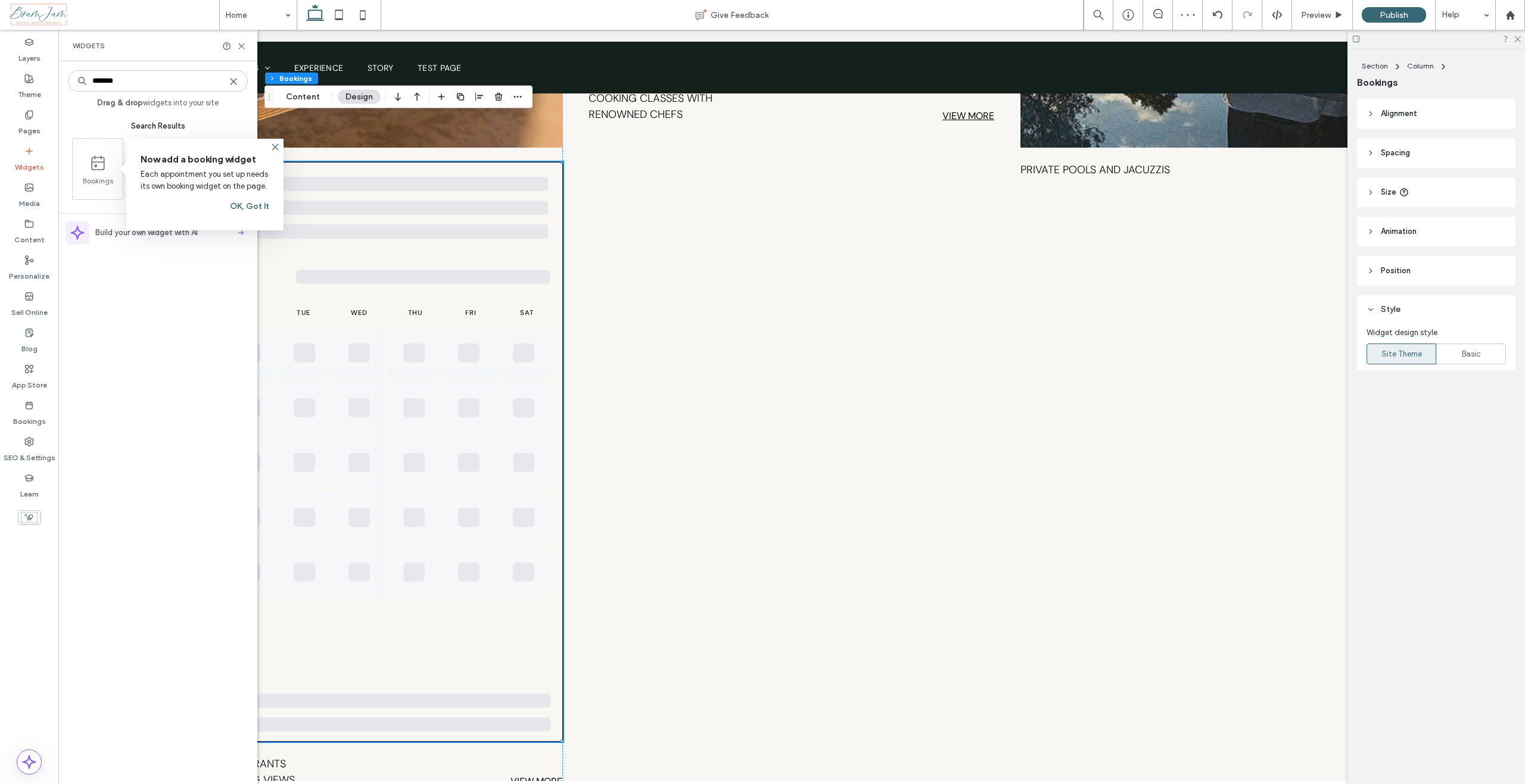
scroll to position [3497, 0]
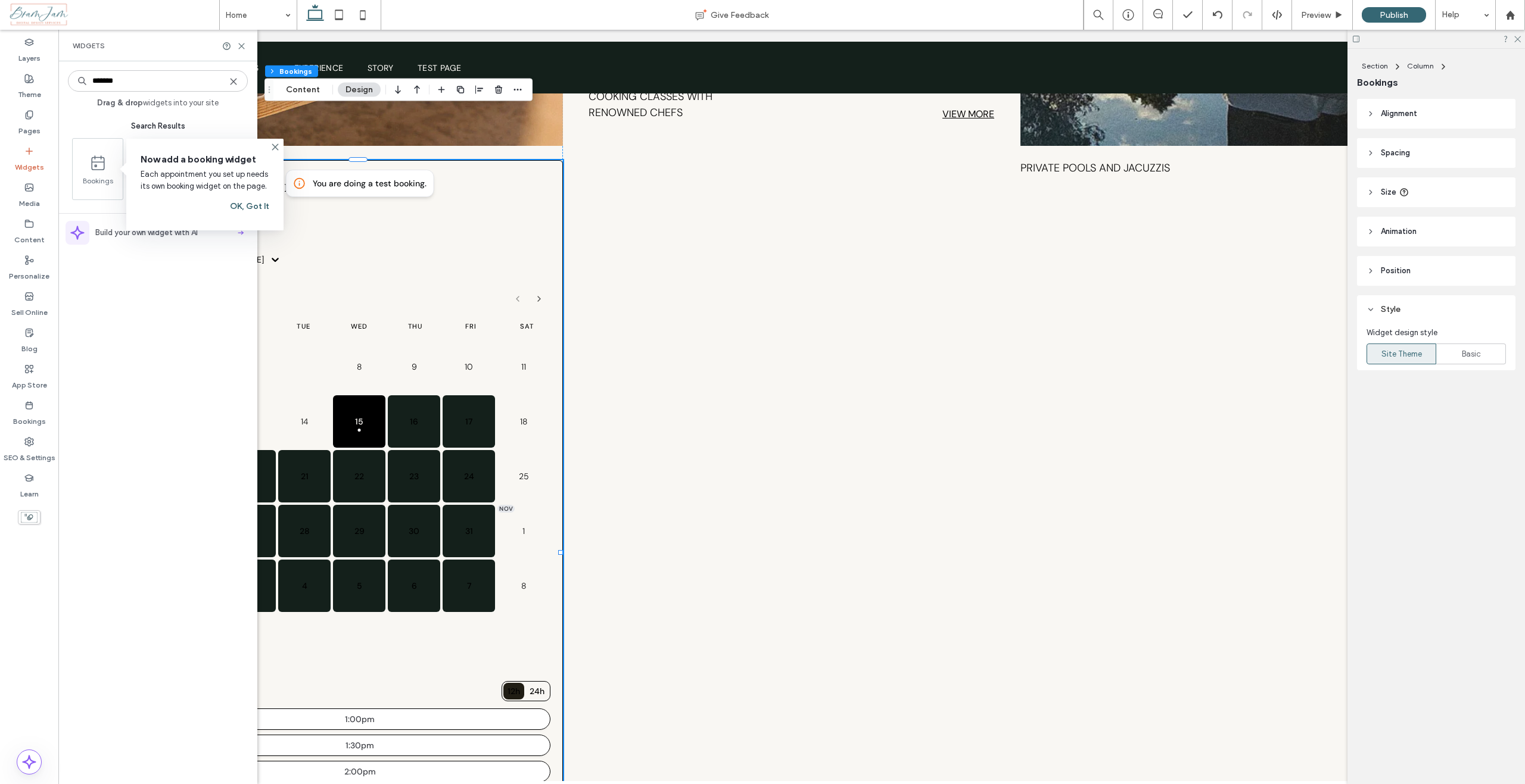
click at [245, 207] on button "OK, Got It" at bounding box center [249, 206] width 40 height 19
click at [106, 173] on span at bounding box center [96, 161] width 36 height 27
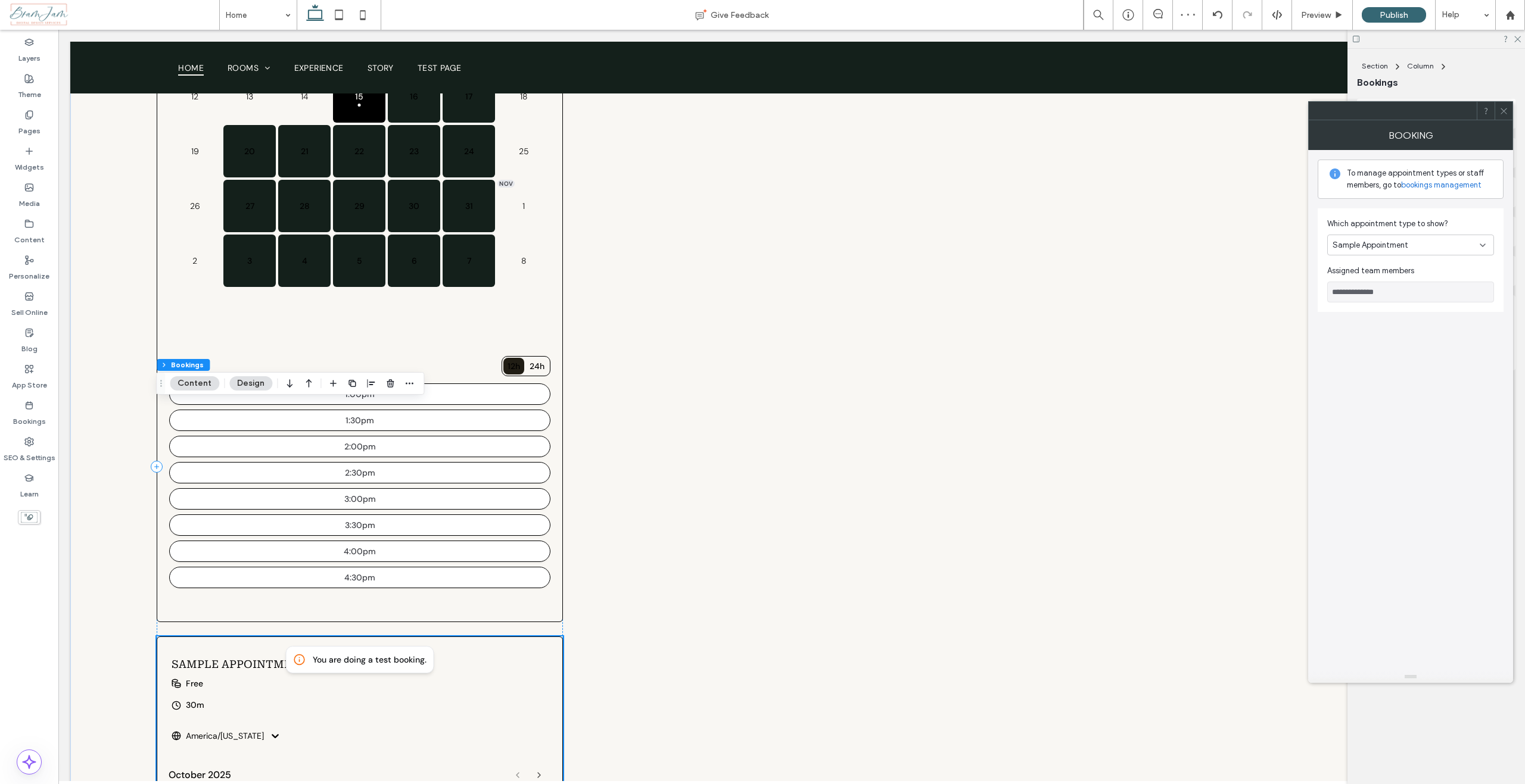
scroll to position [4068, 0]
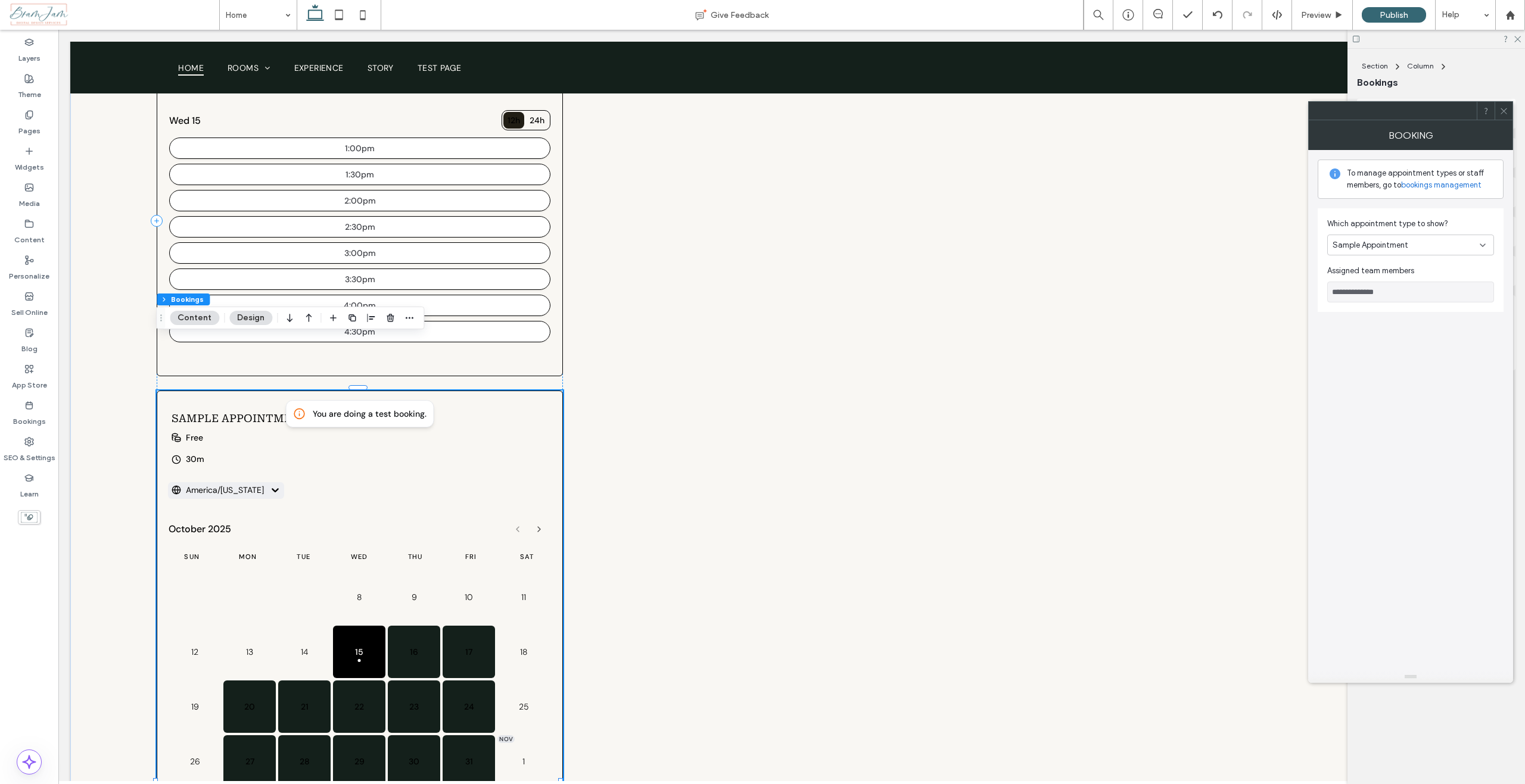
click at [462, 484] on div "America/New York" at bounding box center [360, 490] width 377 height 13
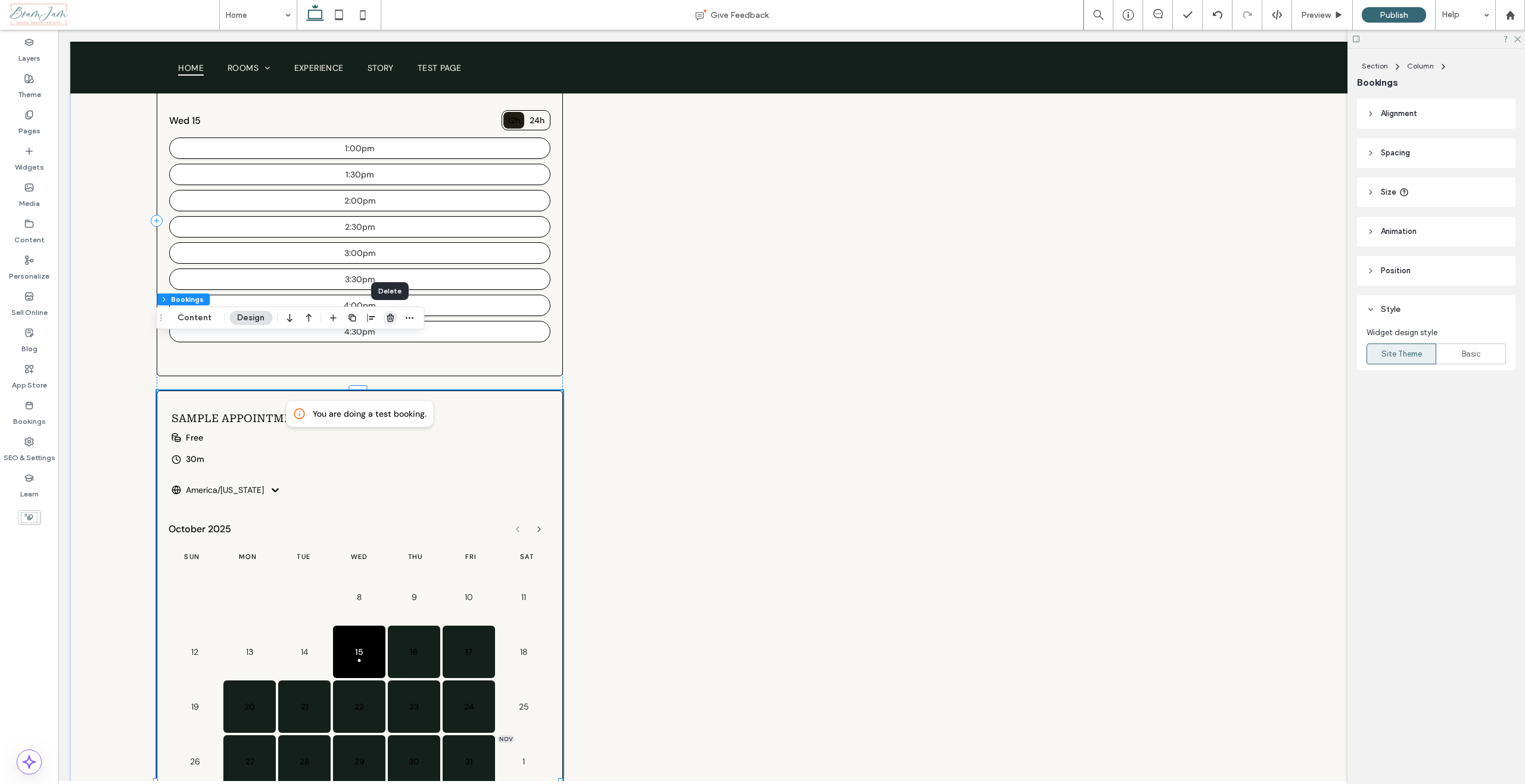
click at [386, 318] on icon "button" at bounding box center [391, 318] width 10 height 10
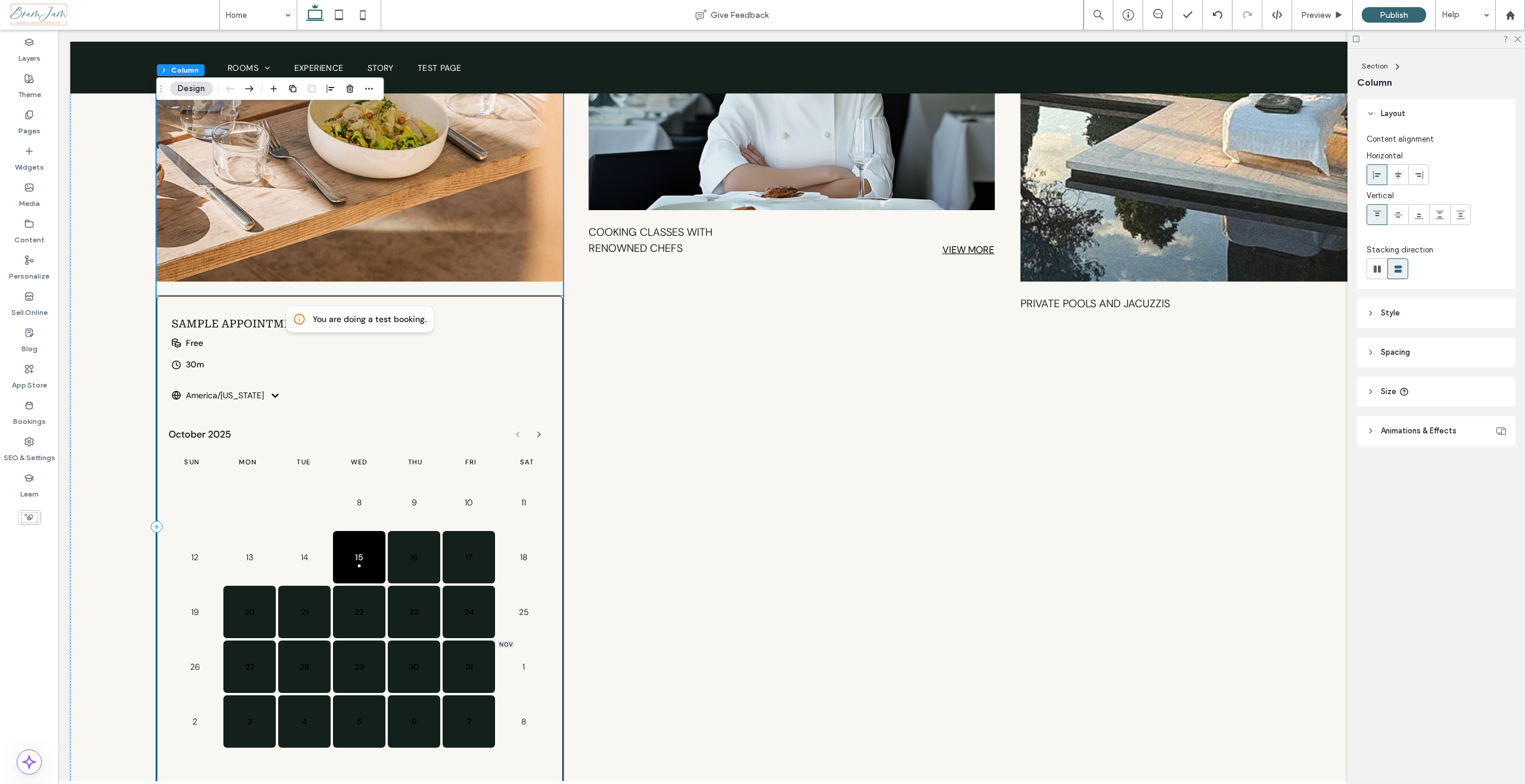
scroll to position [3413, 0]
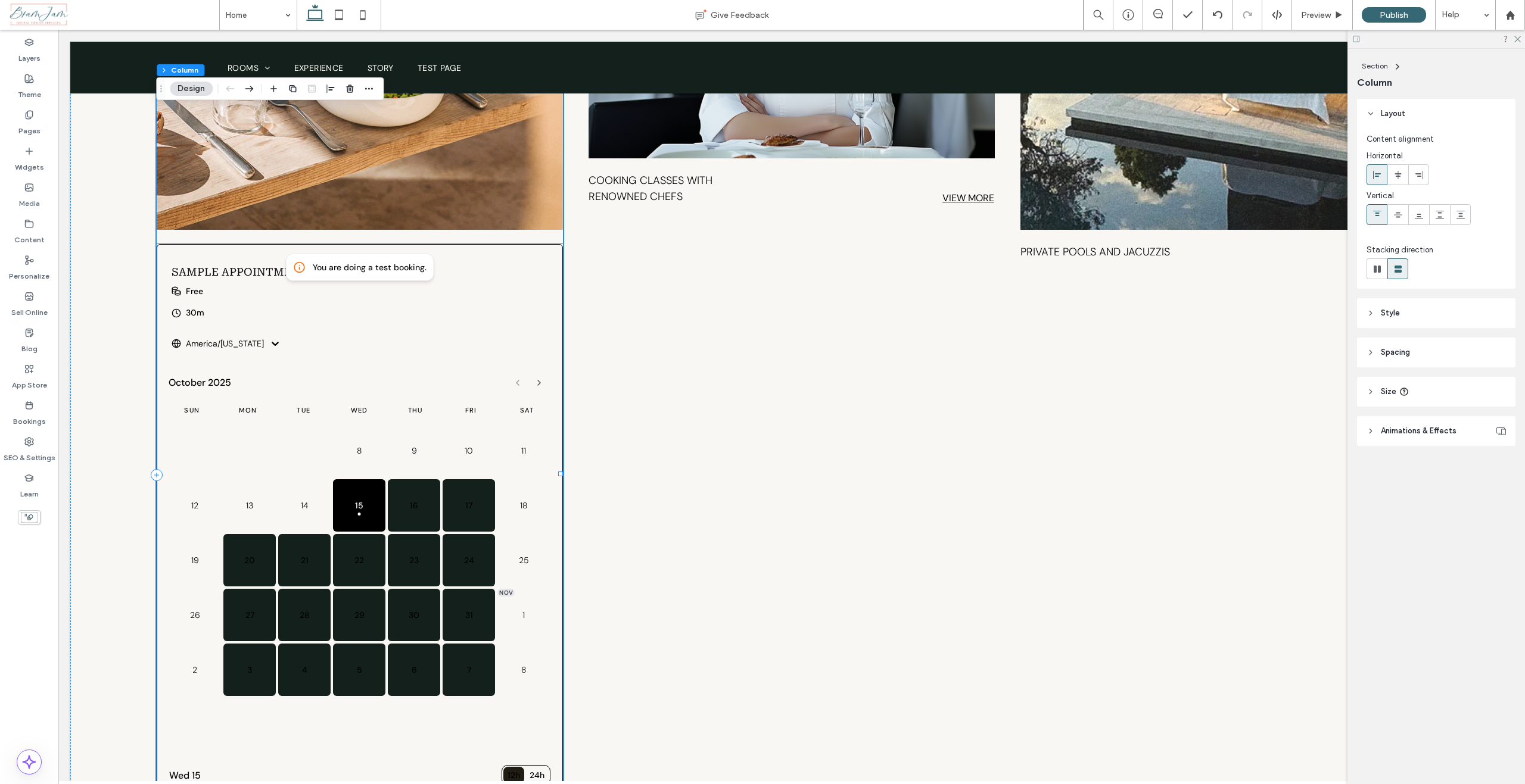
click at [486, 286] on div "Free" at bounding box center [360, 296] width 377 height 22
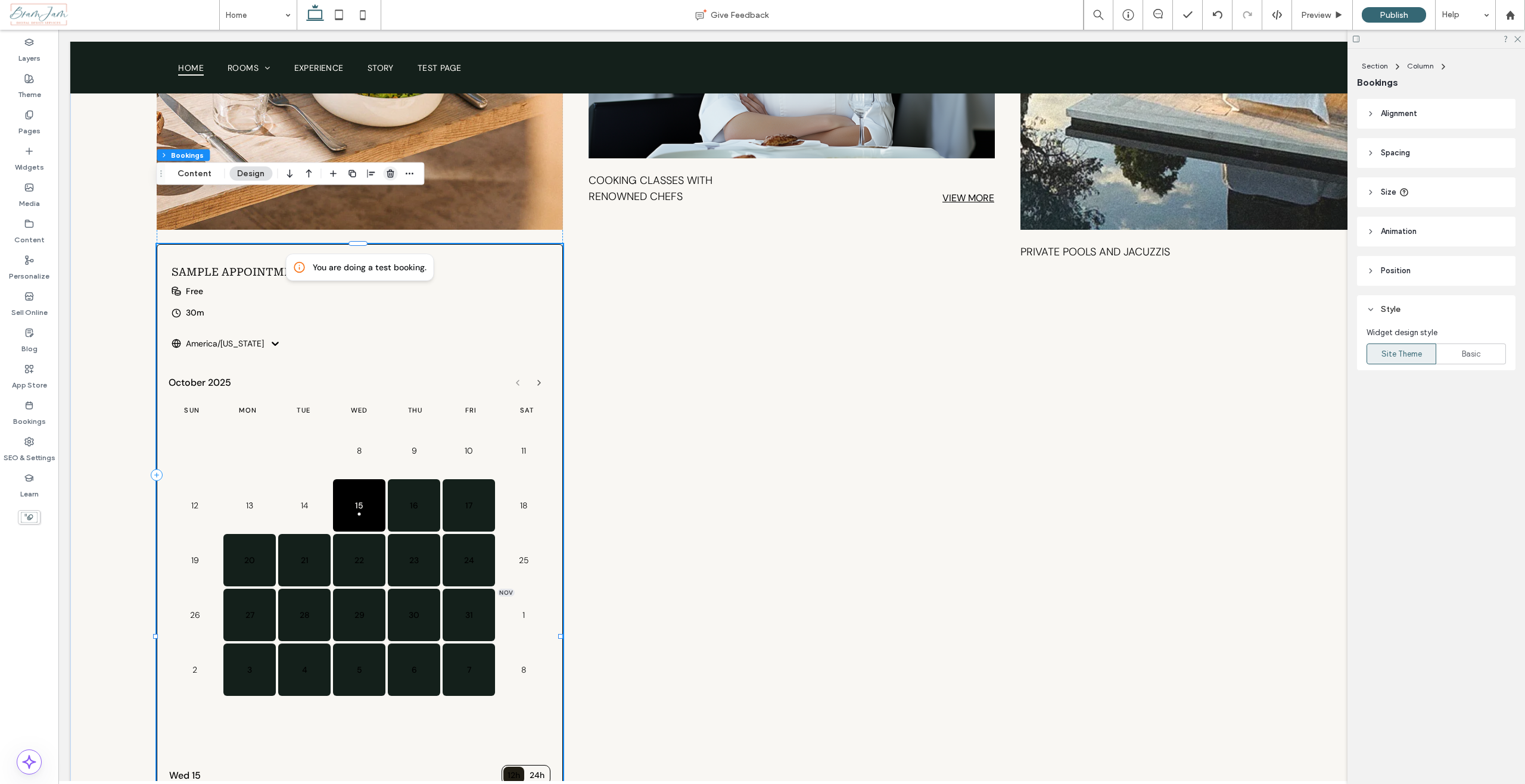
click at [389, 176] on icon "button" at bounding box center [391, 174] width 10 height 10
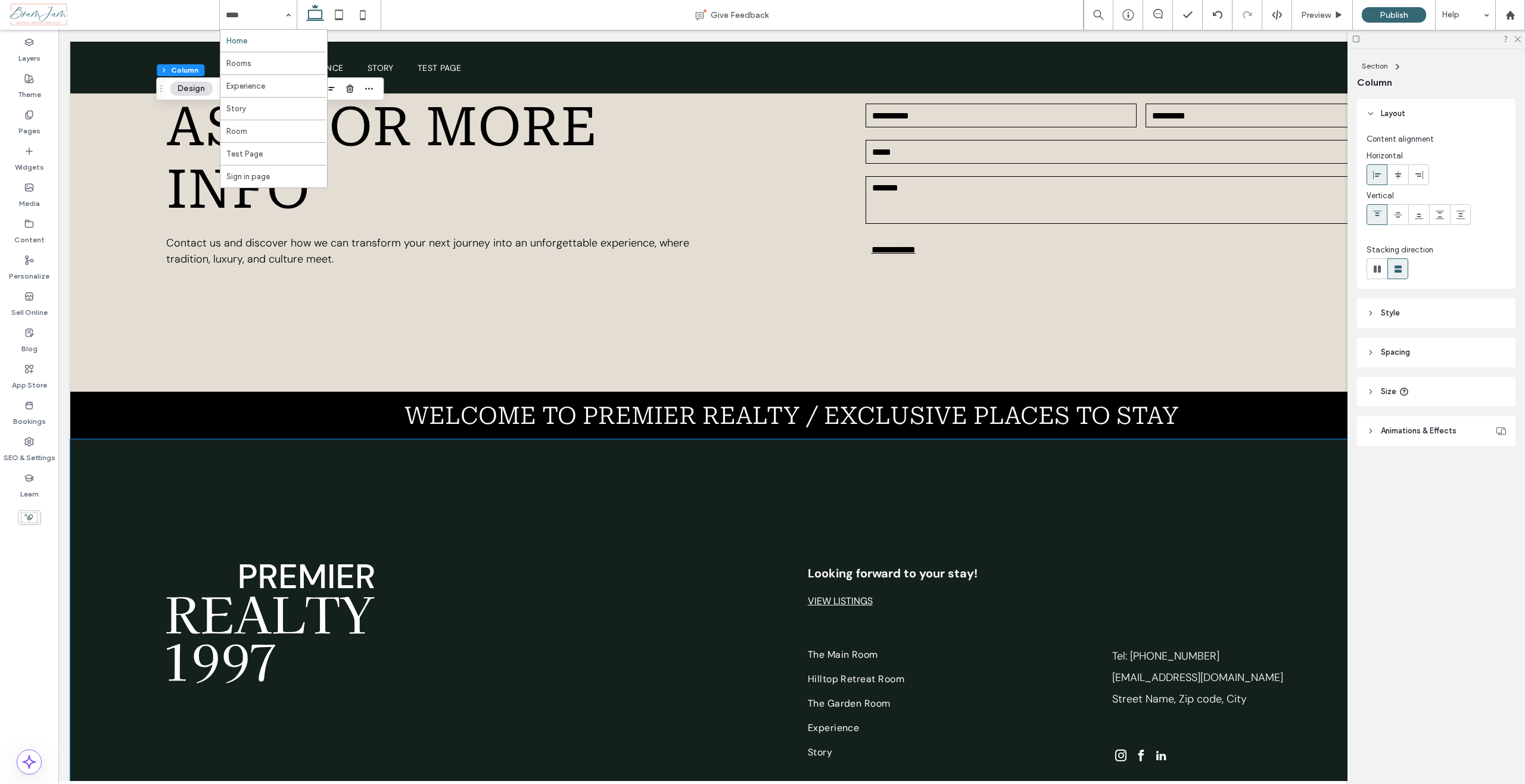
scroll to position [3903, 0]
